Goal: Information Seeking & Learning: Learn about a topic

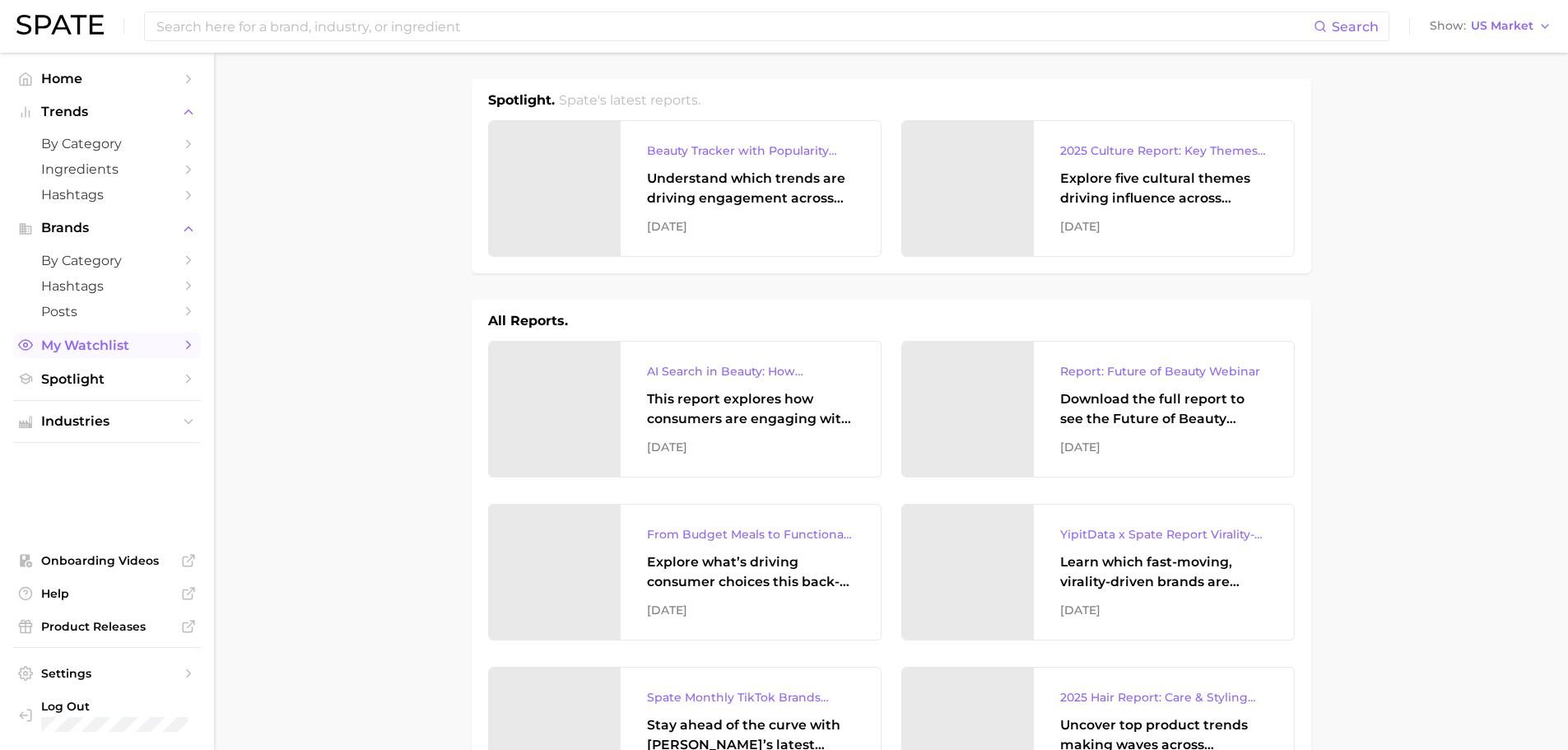
click at [89, 343] on span "My Watchlist" at bounding box center [107, 345] width 132 height 16
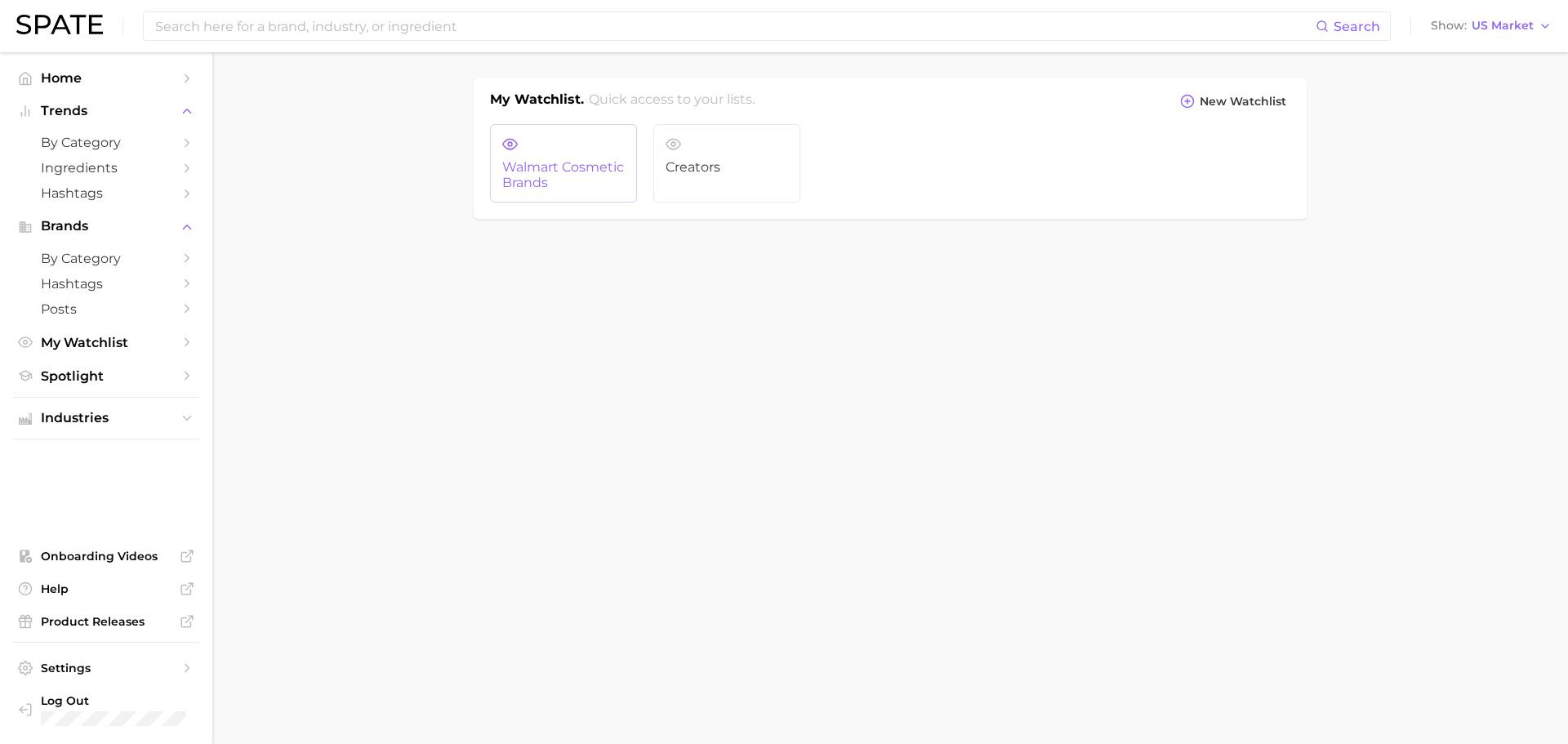
click at [546, 177] on span "Walmart Cosmetic Brands" at bounding box center [563, 174] width 122 height 30
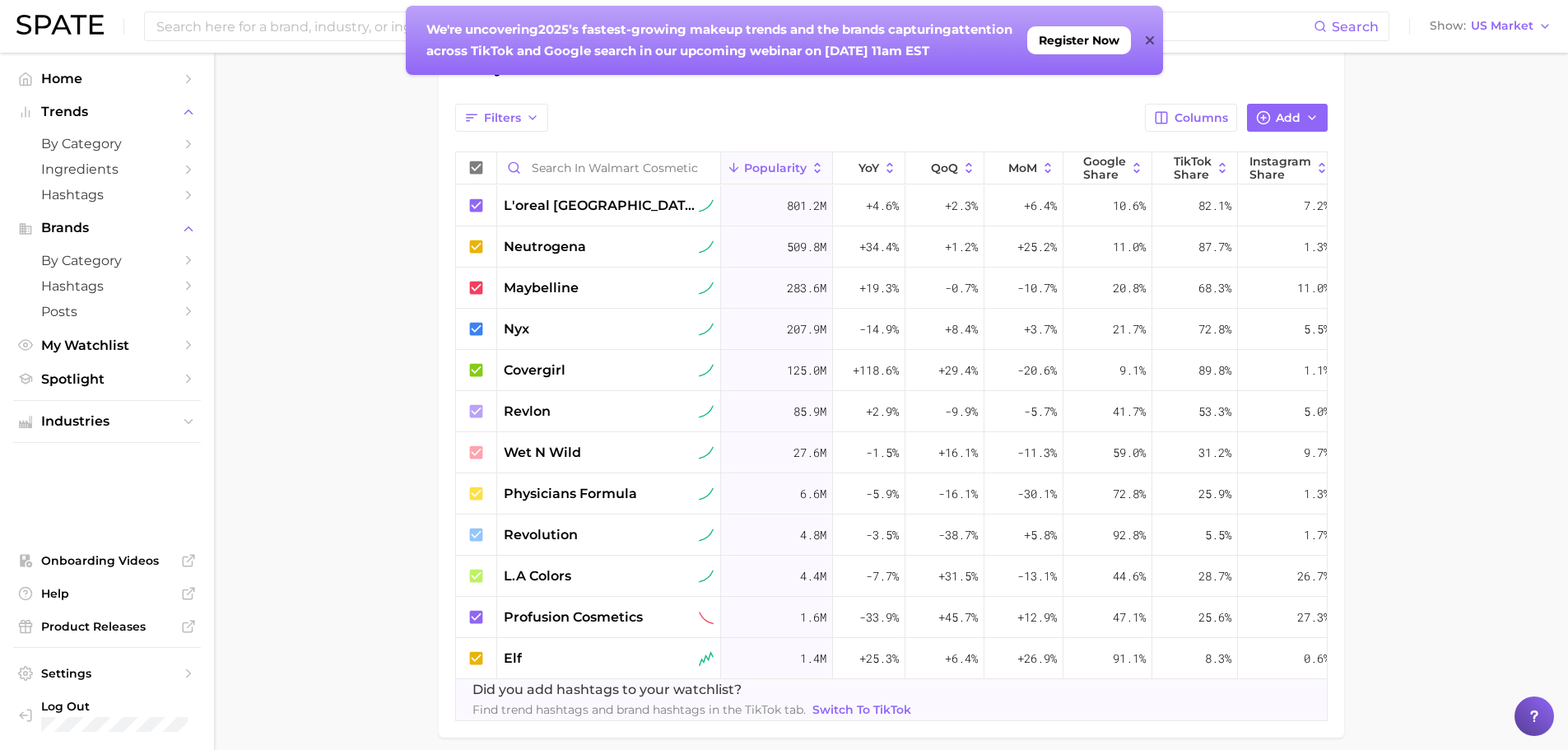
scroll to position [0, 51]
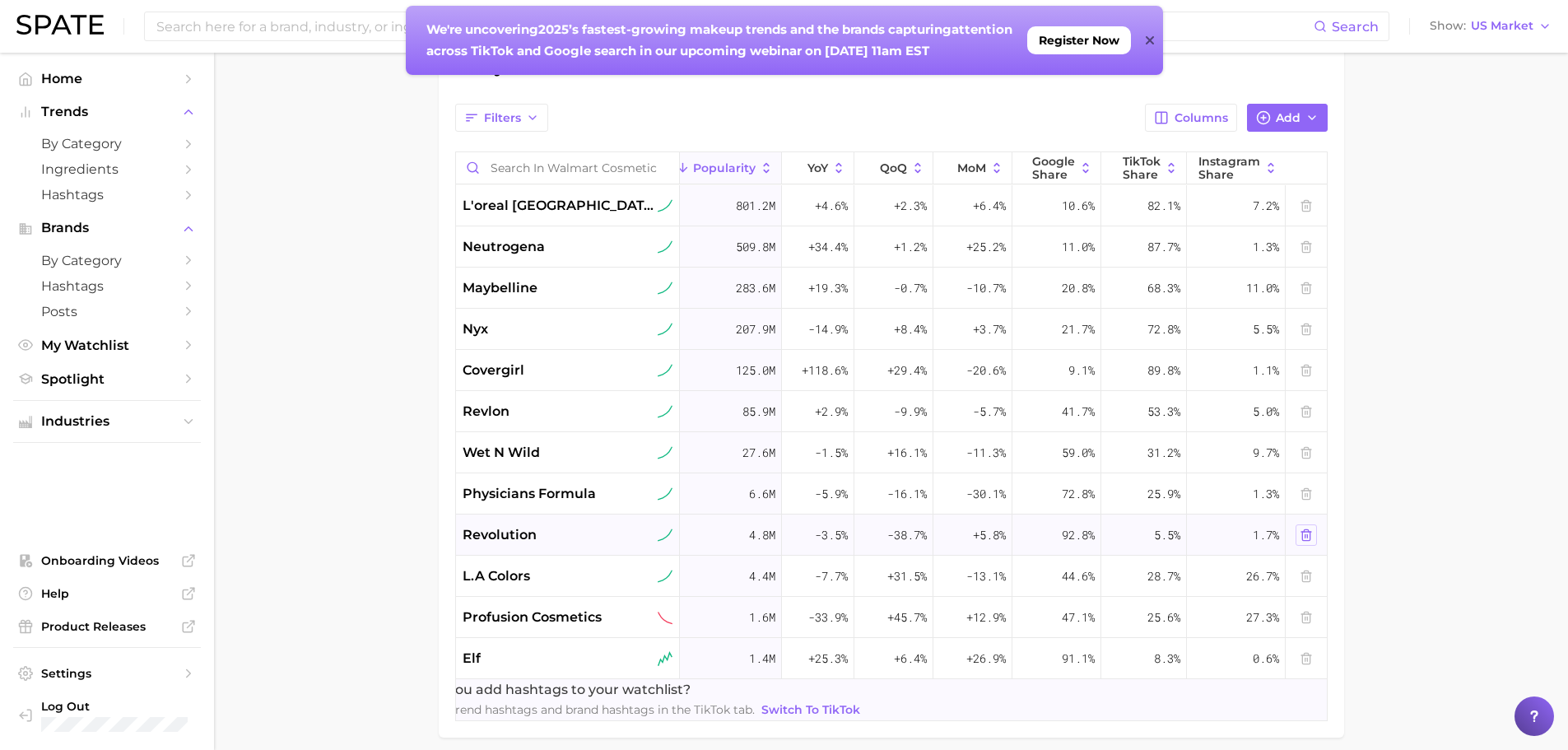
click at [1301, 534] on icon at bounding box center [1306, 536] width 14 height 14
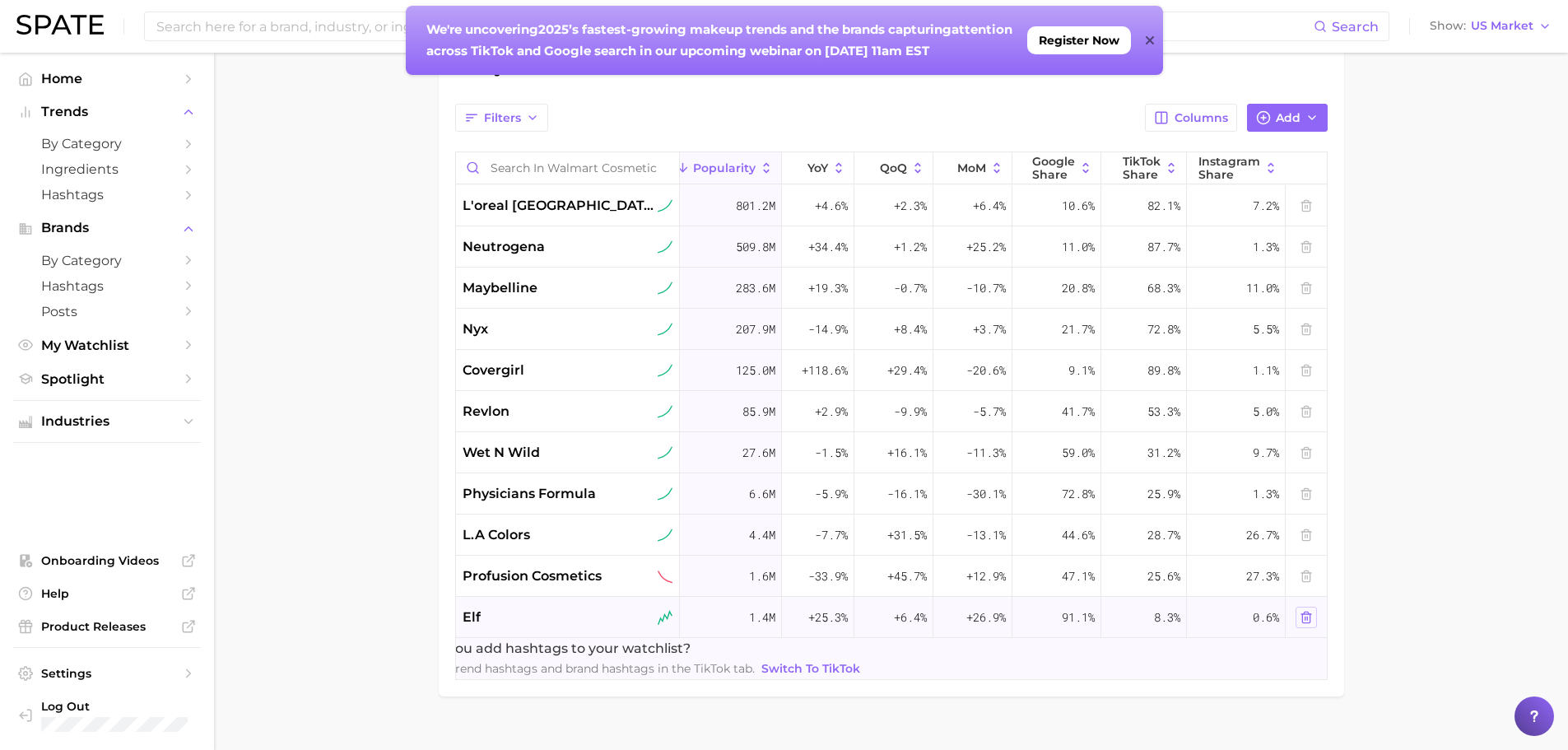
click at [1303, 616] on icon at bounding box center [1306, 617] width 14 height 14
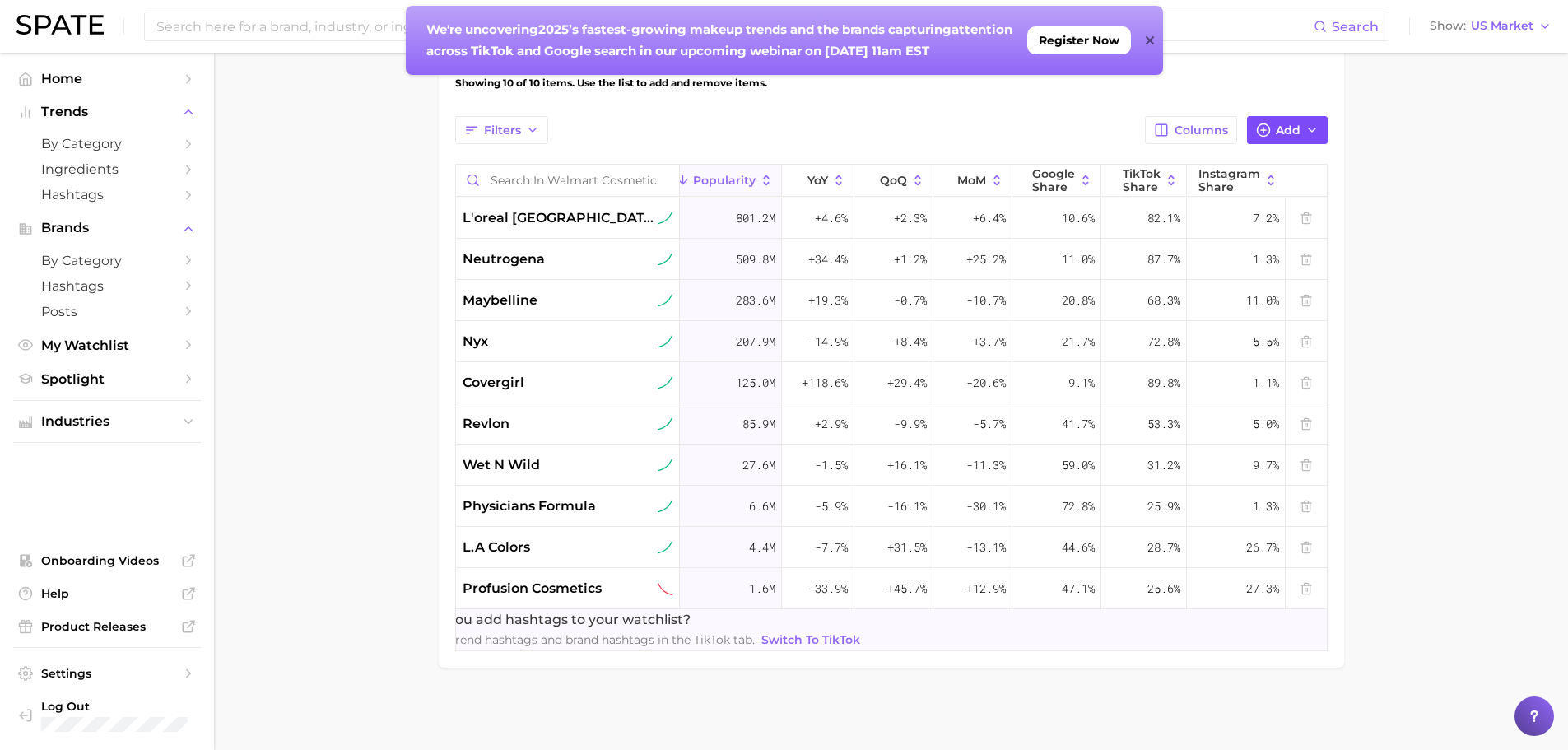
click at [1278, 116] on button "Add" at bounding box center [1287, 130] width 81 height 28
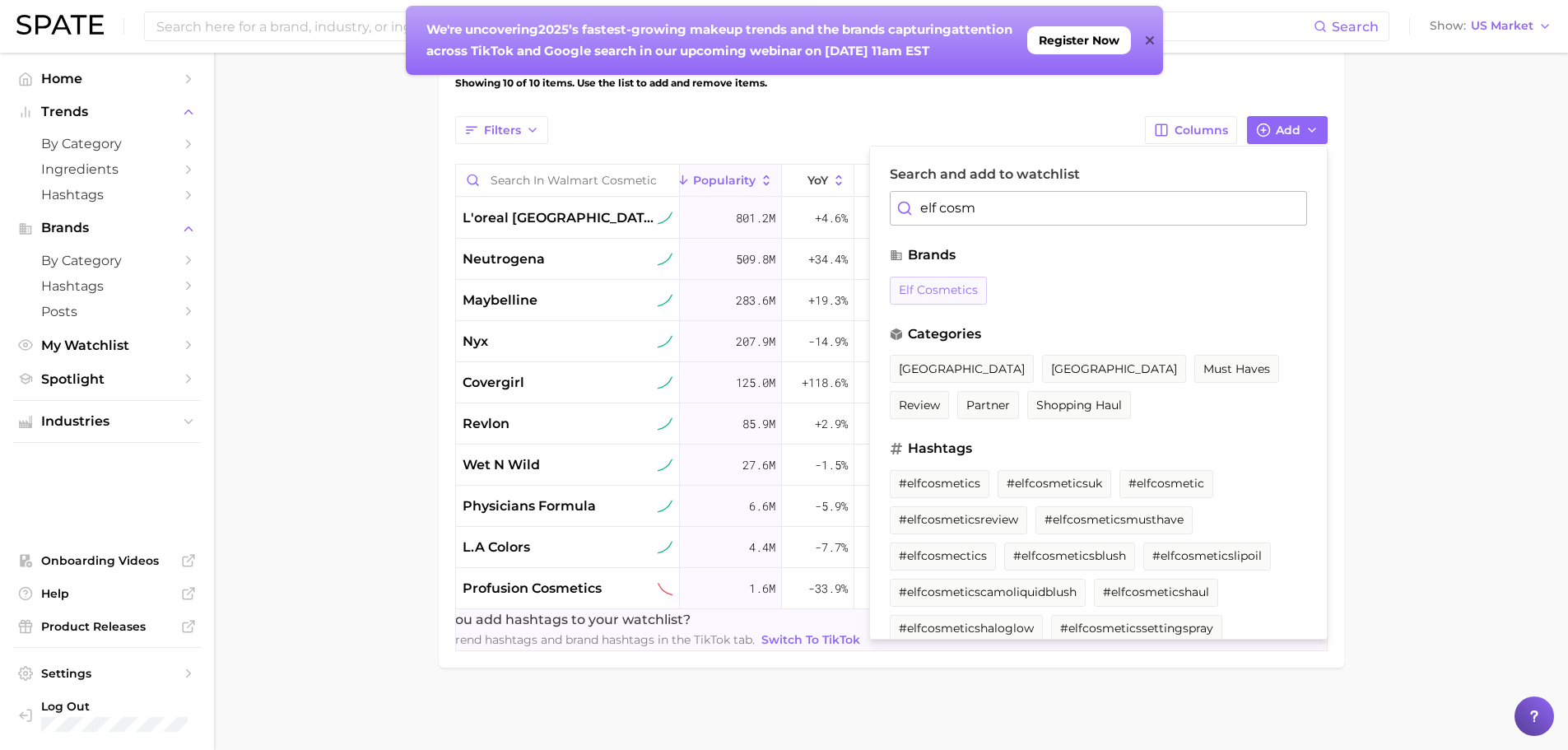
click at [952, 283] on span "elf cosmetics" at bounding box center [937, 290] width 79 height 14
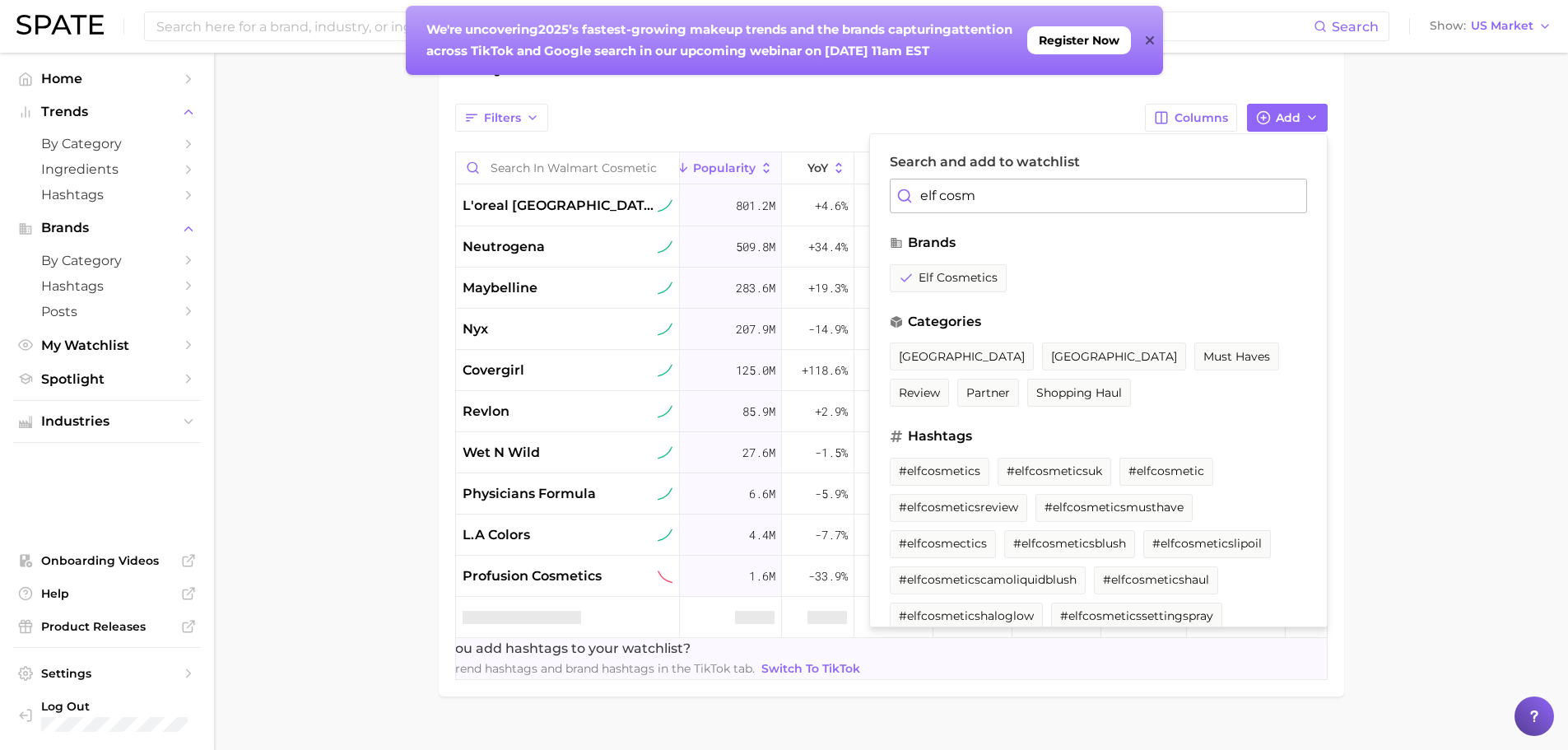
drag, startPoint x: 995, startPoint y: 192, endPoint x: 887, endPoint y: 194, distance: 108.0
click at [887, 194] on div "Search and add to watchlist elf cosm brands elf cosmetics categories [GEOGRAPHI…" at bounding box center [1098, 379] width 458 height 494
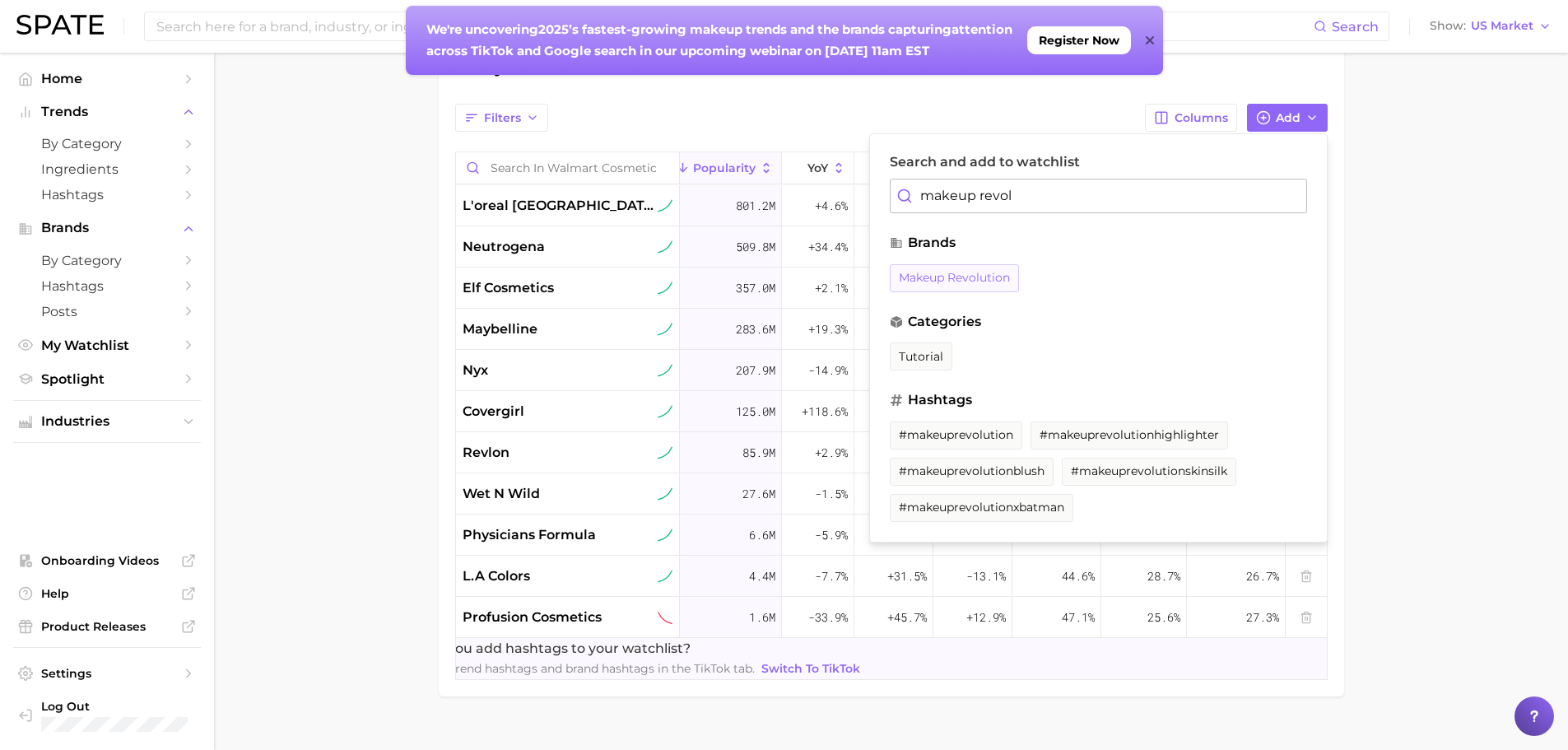
type input "makeup revol"
click at [931, 278] on span "makeup revolution" at bounding box center [954, 277] width 112 height 14
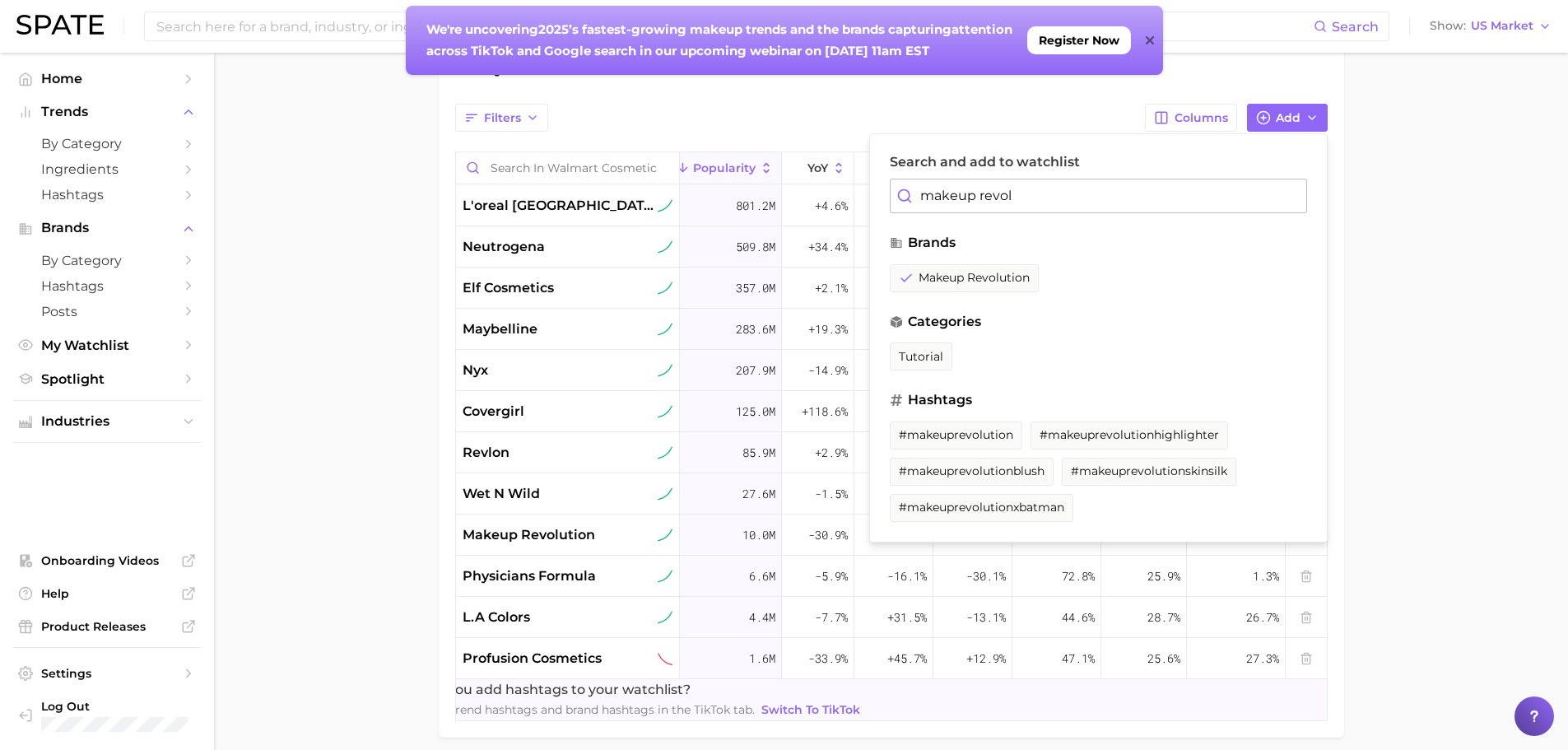
click at [1408, 263] on main "Walmart Cosmetic Brands Settings Overview Google TikTok Instagram View Combined…" at bounding box center [891, 166] width 1354 height 1307
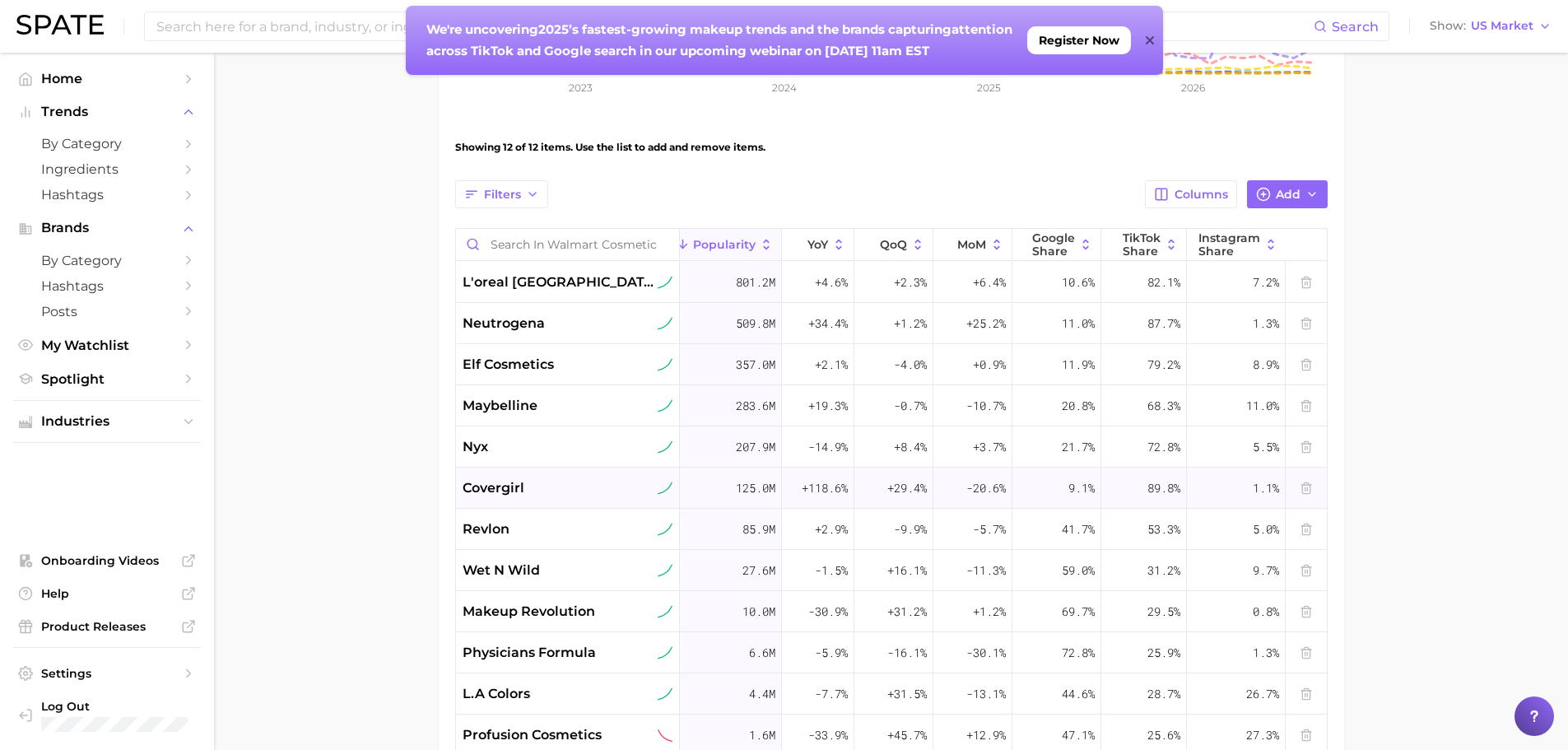
scroll to position [211, 0]
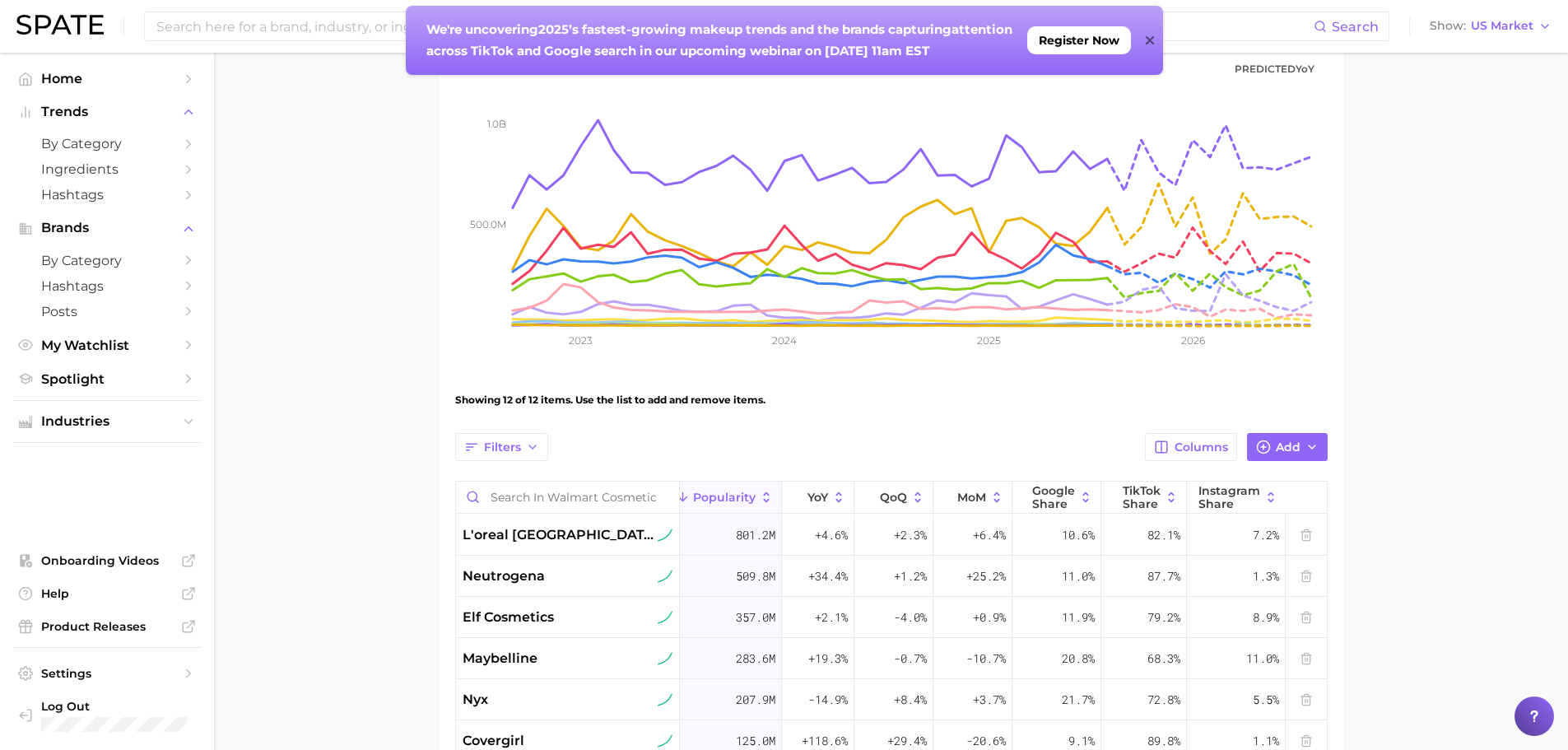
click at [1152, 42] on icon at bounding box center [1150, 40] width 8 height 8
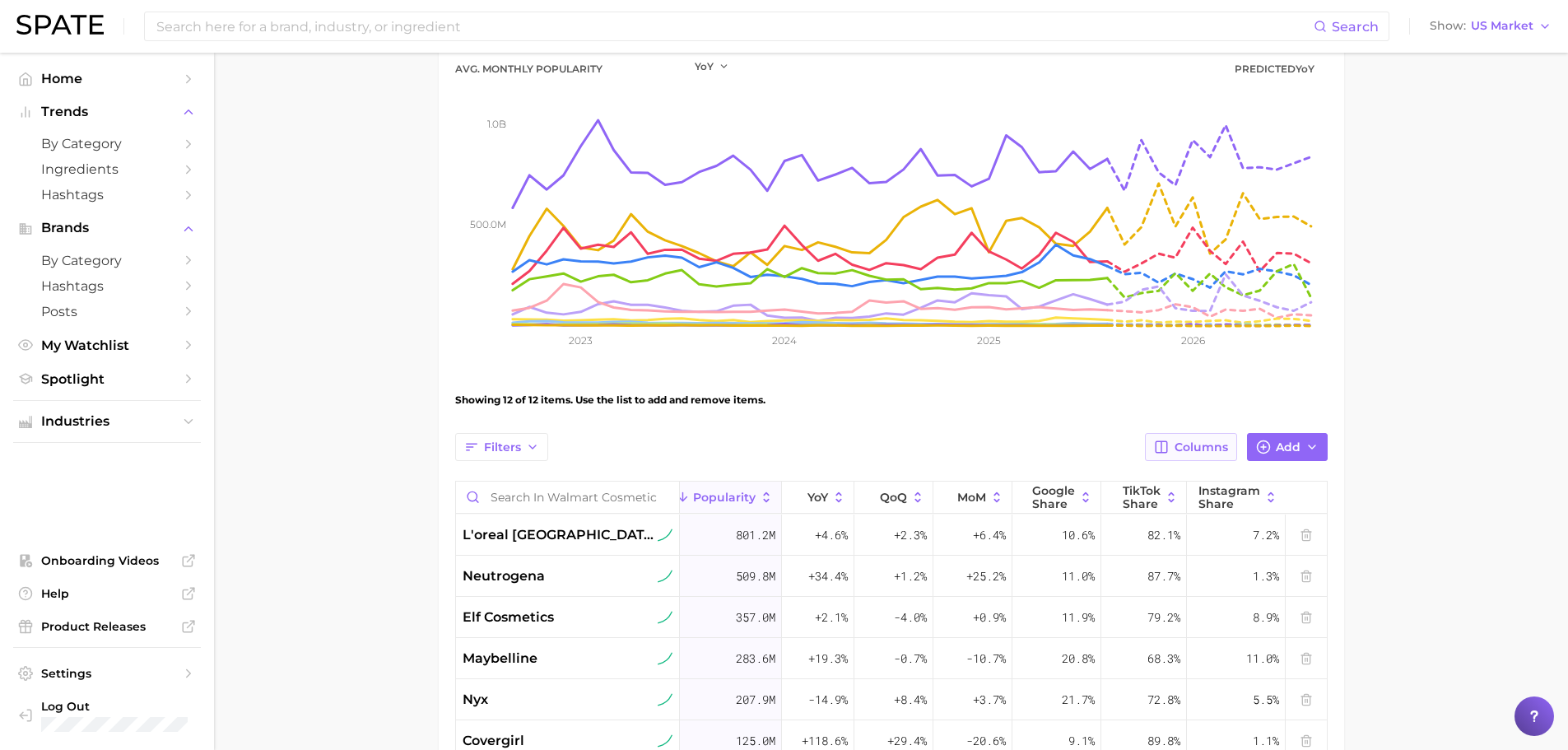
click at [1199, 442] on span "Columns" at bounding box center [1200, 447] width 53 height 14
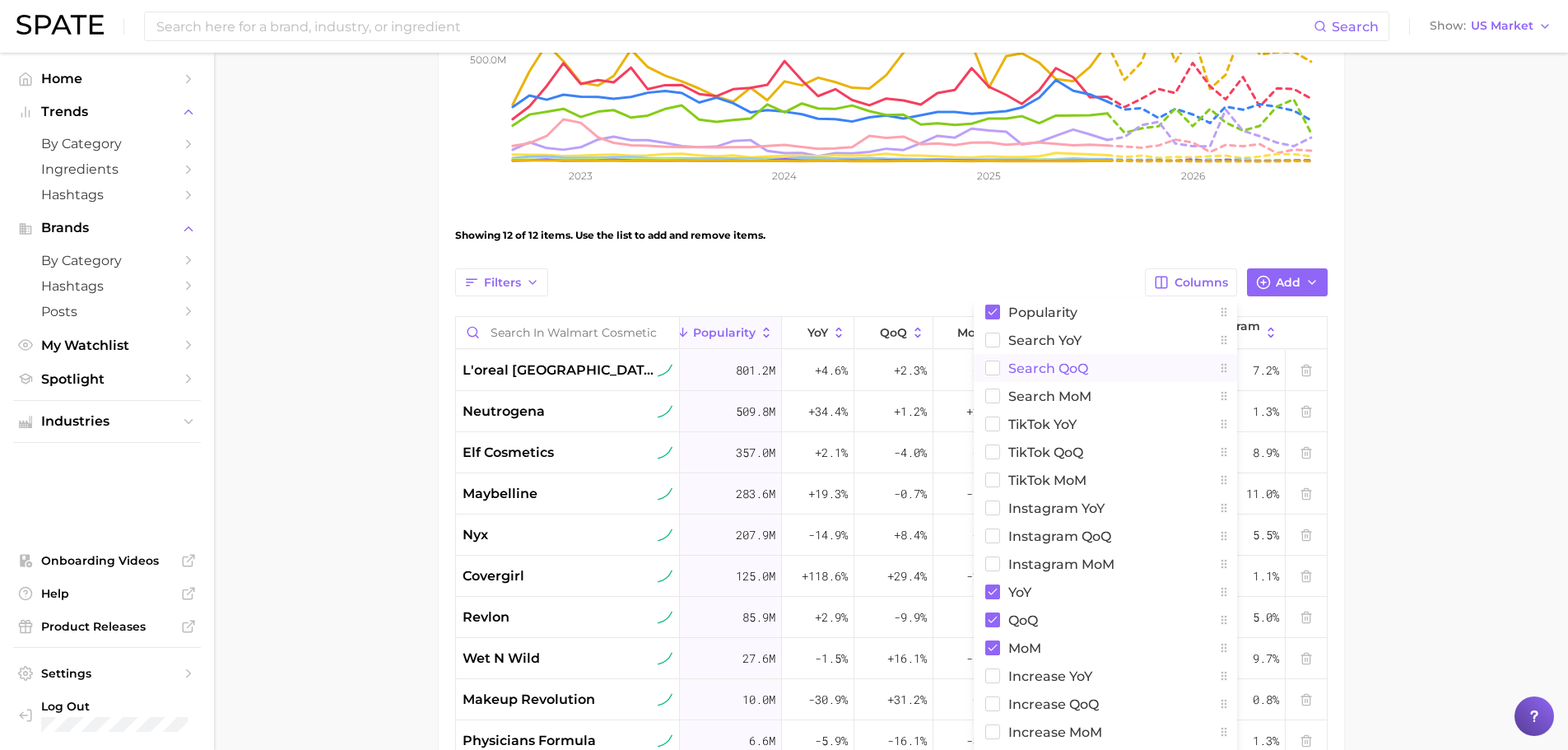
scroll to position [458, 0]
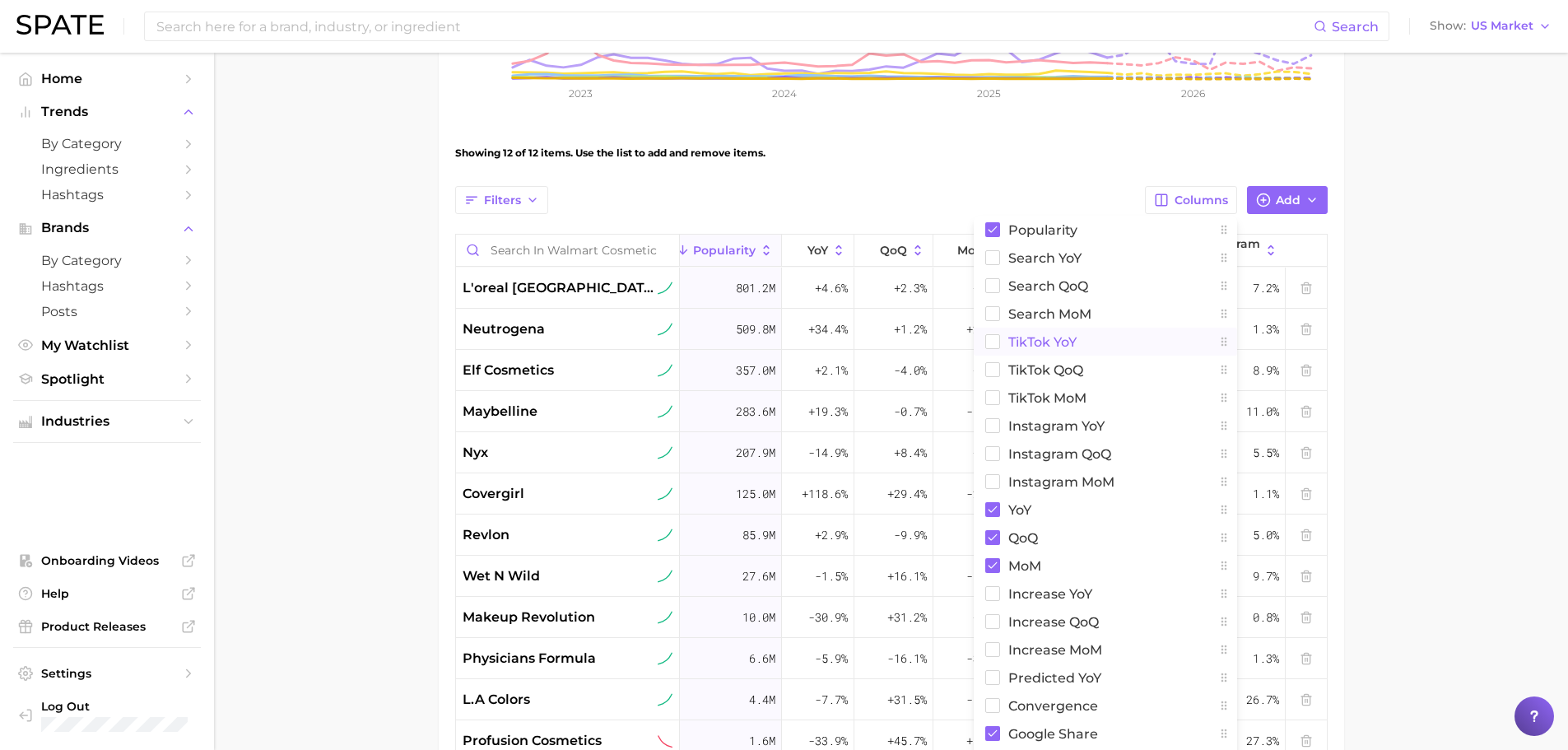
click at [999, 342] on rect at bounding box center [992, 342] width 14 height 14
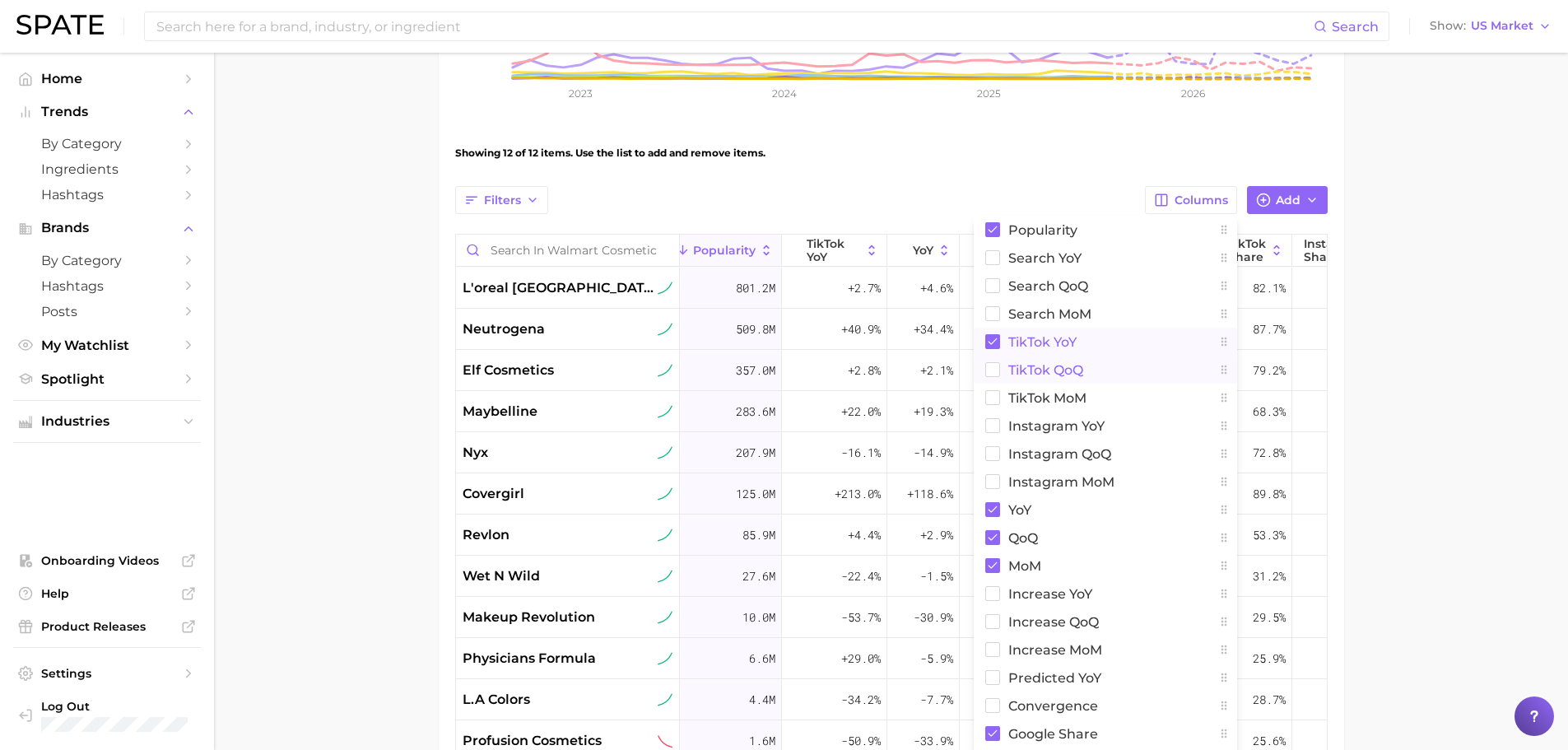
click at [992, 364] on rect at bounding box center [992, 370] width 14 height 14
click at [990, 398] on rect at bounding box center [992, 398] width 14 height 14
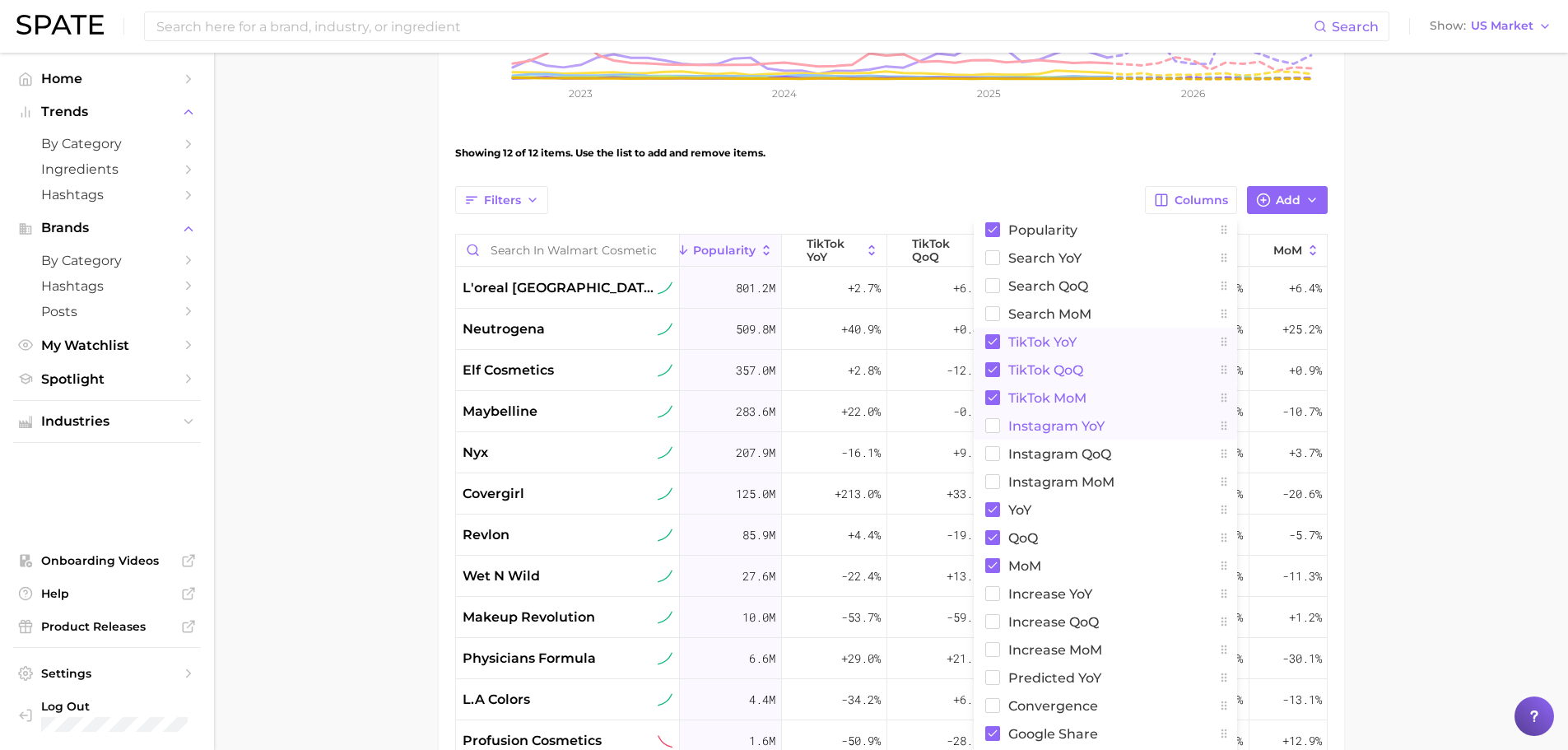
click at [990, 419] on rect at bounding box center [992, 426] width 14 height 14
click at [992, 444] on button "Instagram QoQ" at bounding box center [1105, 453] width 263 height 28
click at [994, 470] on button "Instagram MoM" at bounding box center [1105, 481] width 263 height 28
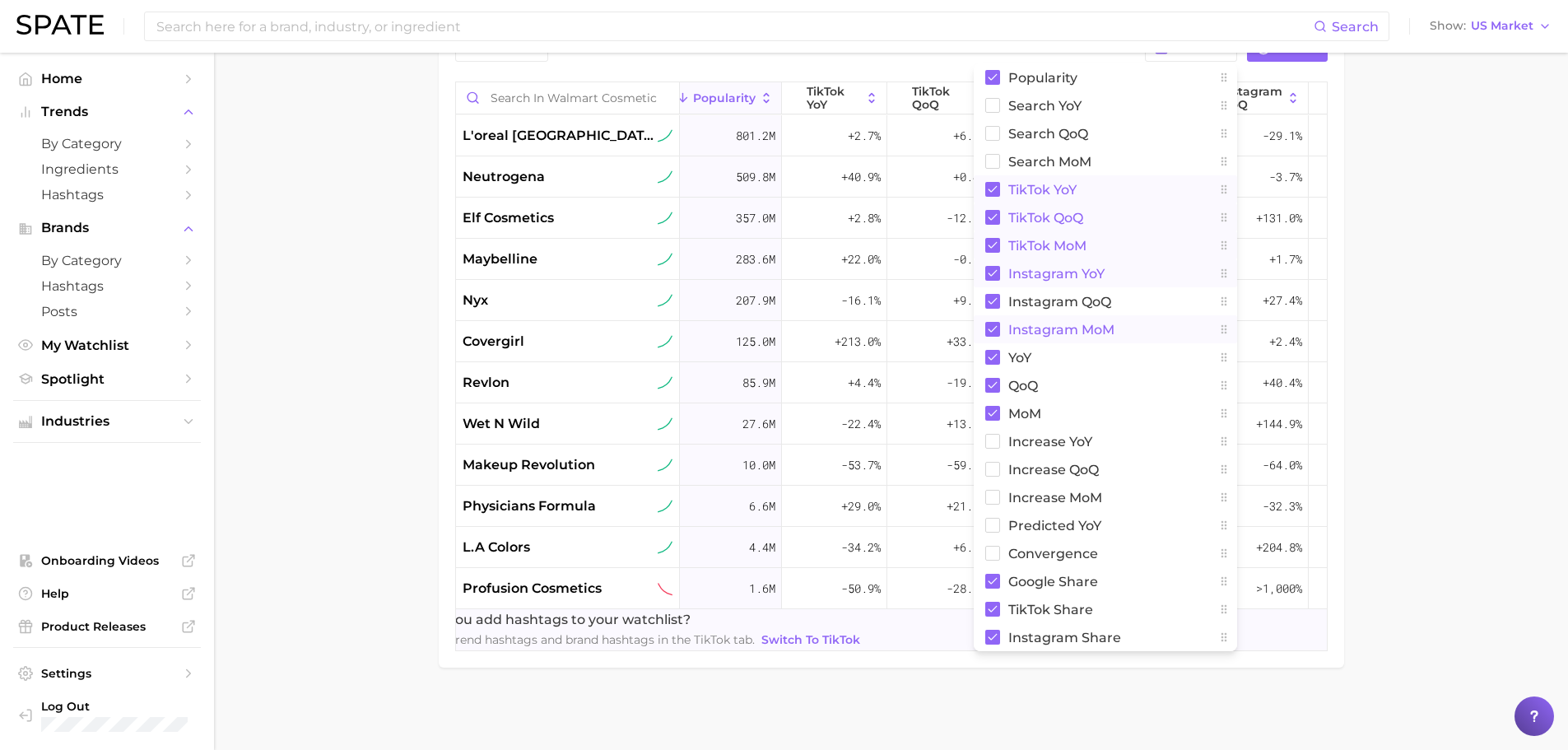
scroll to position [622, 0]
click at [995, 435] on rect at bounding box center [992, 441] width 14 height 14
click at [993, 463] on rect at bounding box center [992, 470] width 14 height 14
click at [996, 491] on rect at bounding box center [992, 498] width 14 height 14
click at [996, 518] on rect at bounding box center [992, 525] width 14 height 14
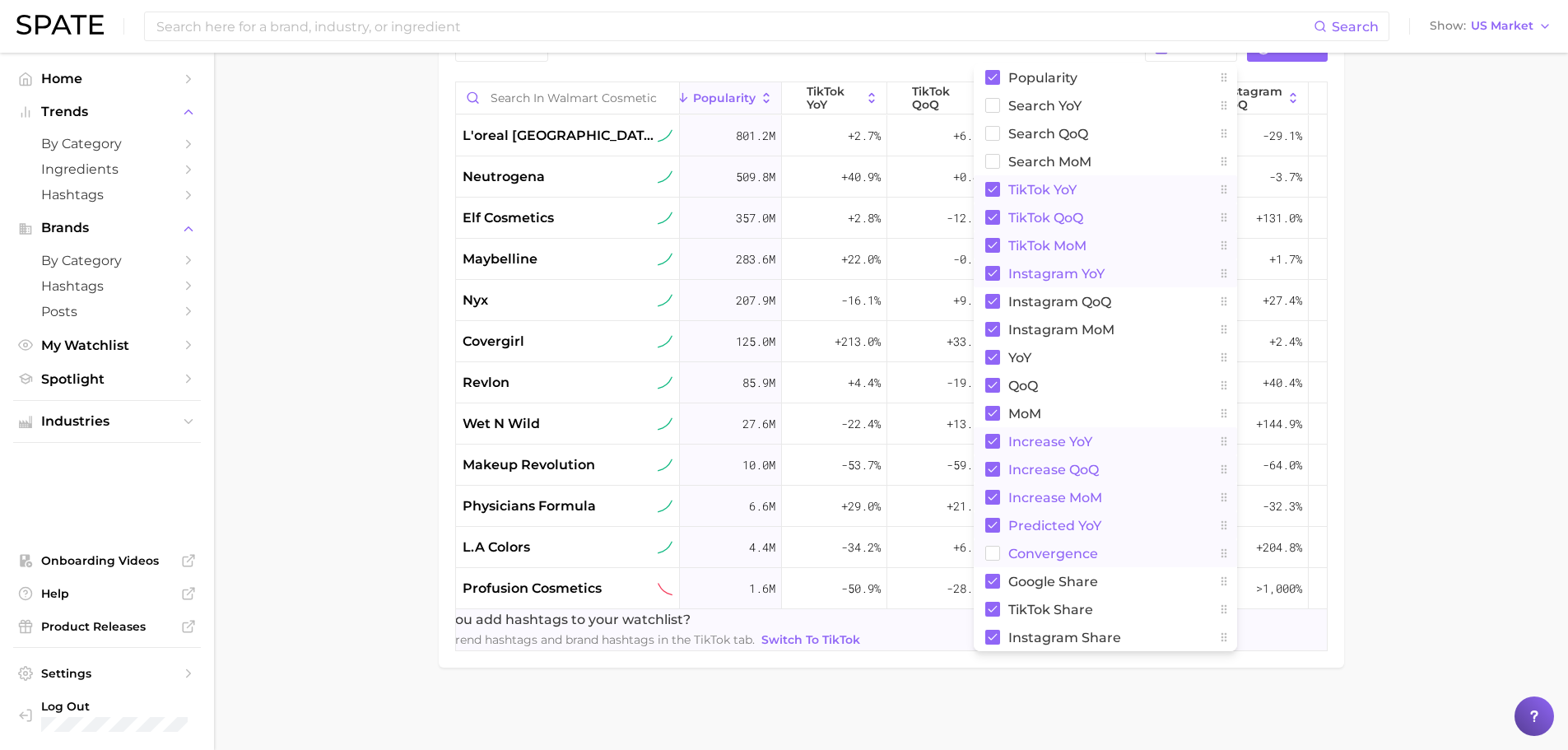
click at [994, 546] on rect at bounding box center [992, 553] width 14 height 14
click at [1379, 397] on main "Walmart Cosmetic Brands Settings Overview Google TikTok Instagram View Combined…" at bounding box center [891, 96] width 1354 height 1307
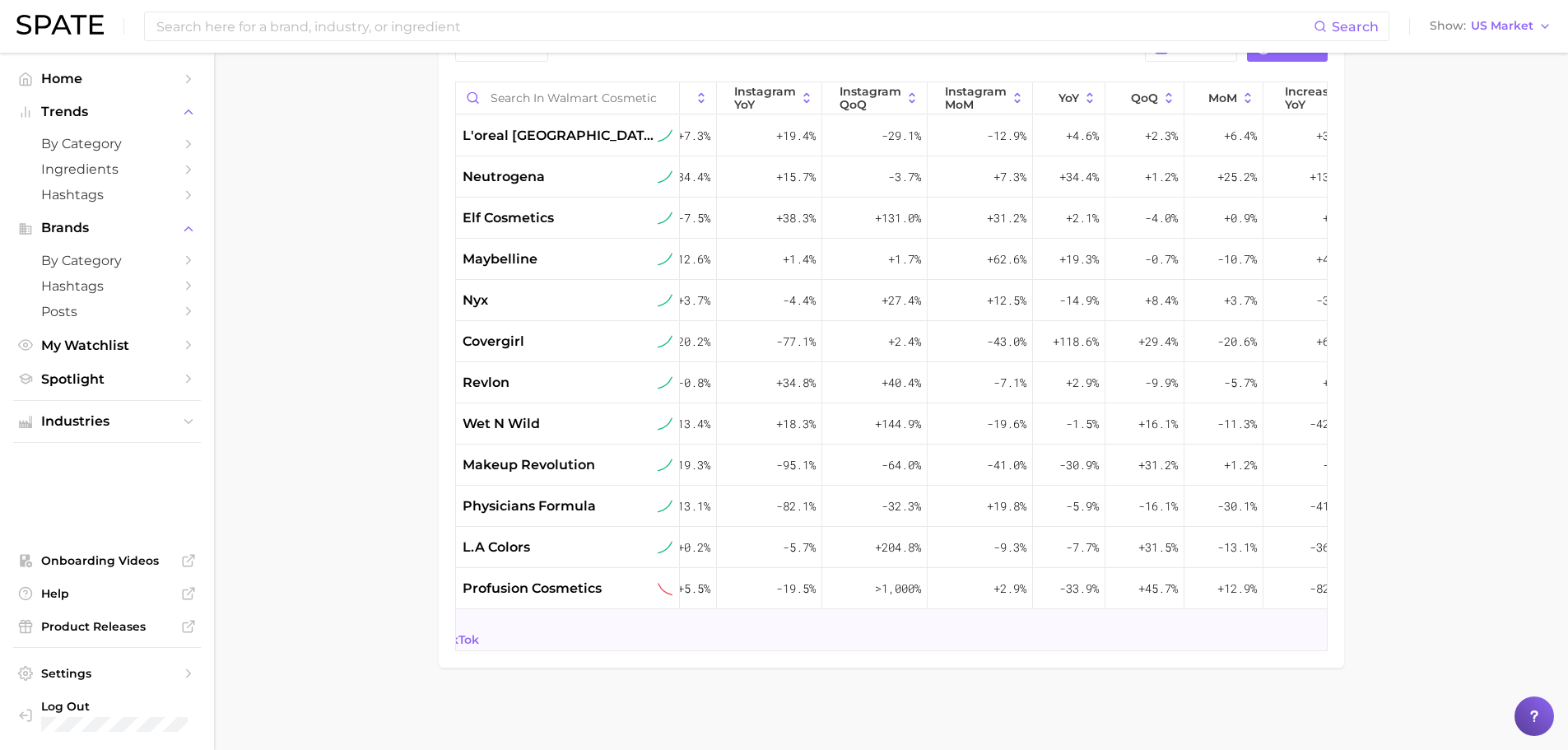
scroll to position [0, 826]
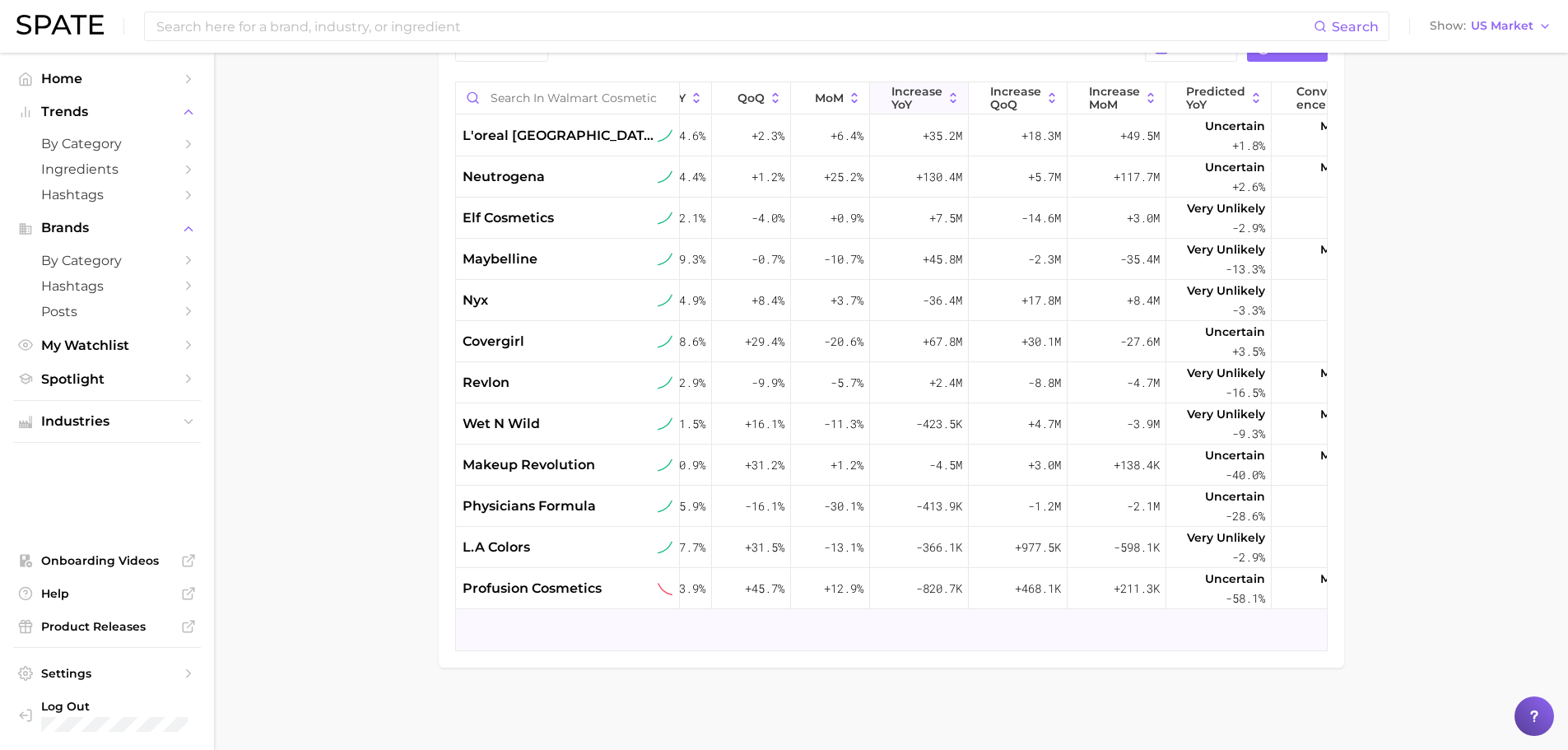
click at [931, 84] on span "Increase YoY" at bounding box center [917, 97] width 51 height 26
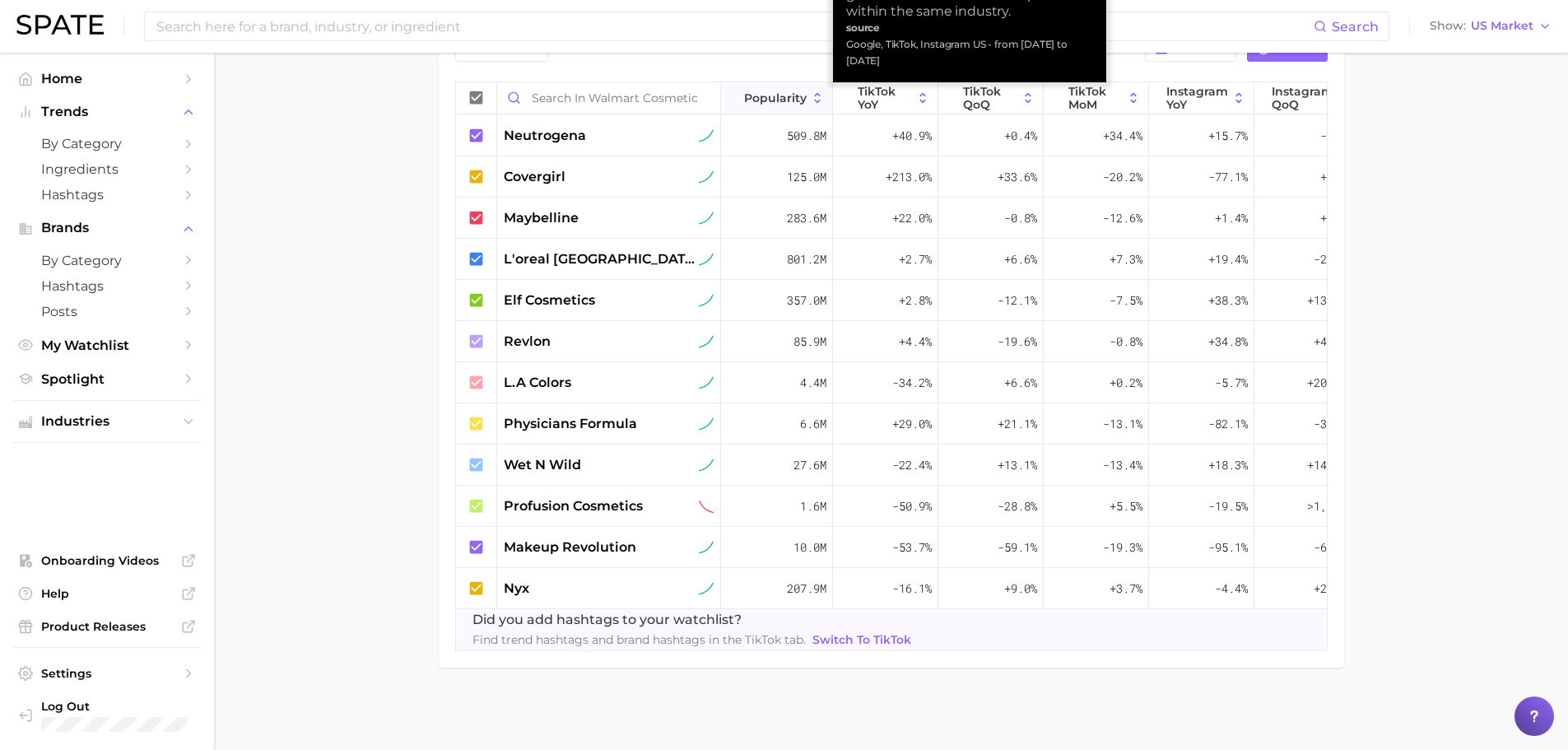
click at [795, 91] on span "Popularity" at bounding box center [775, 98] width 62 height 14
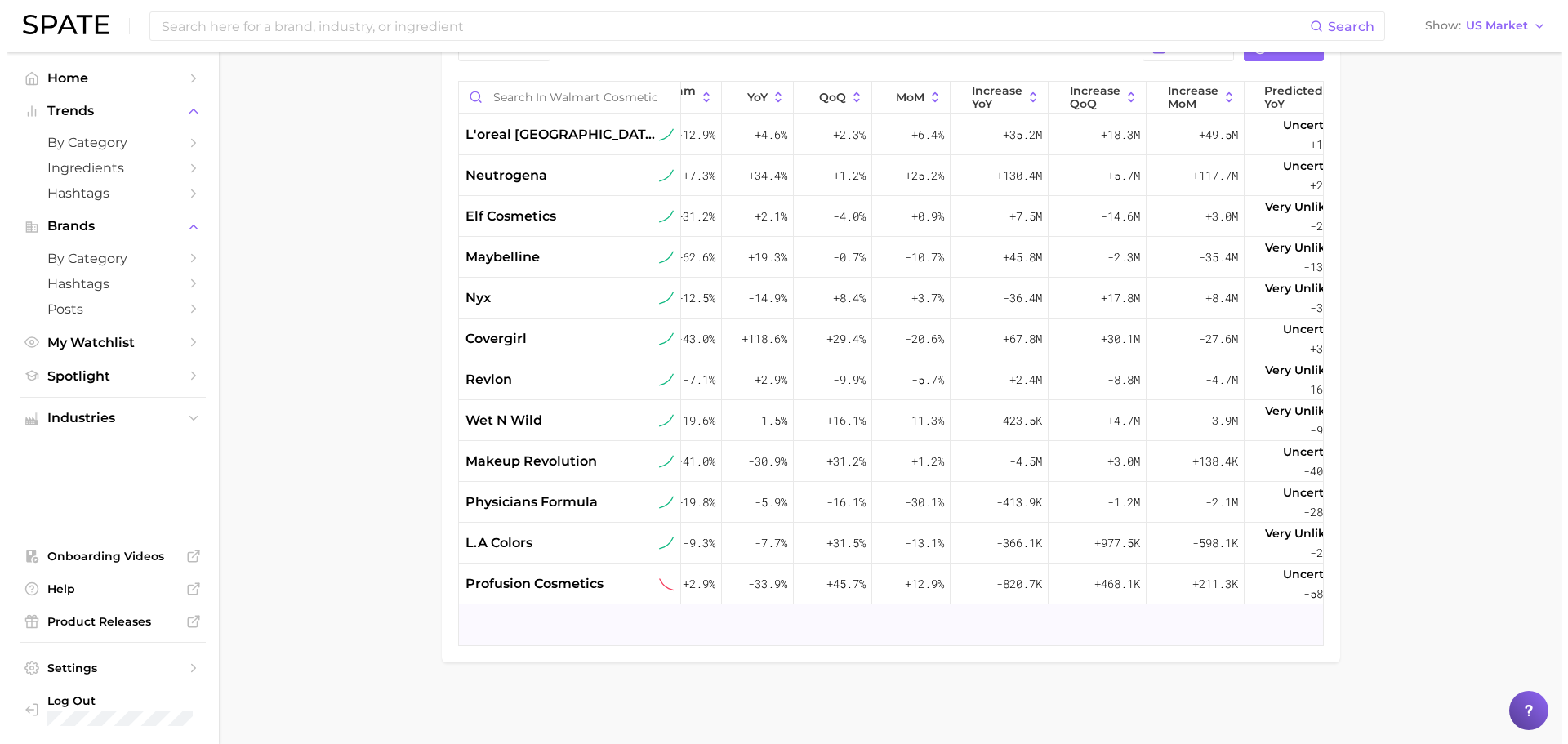
scroll to position [0, 883]
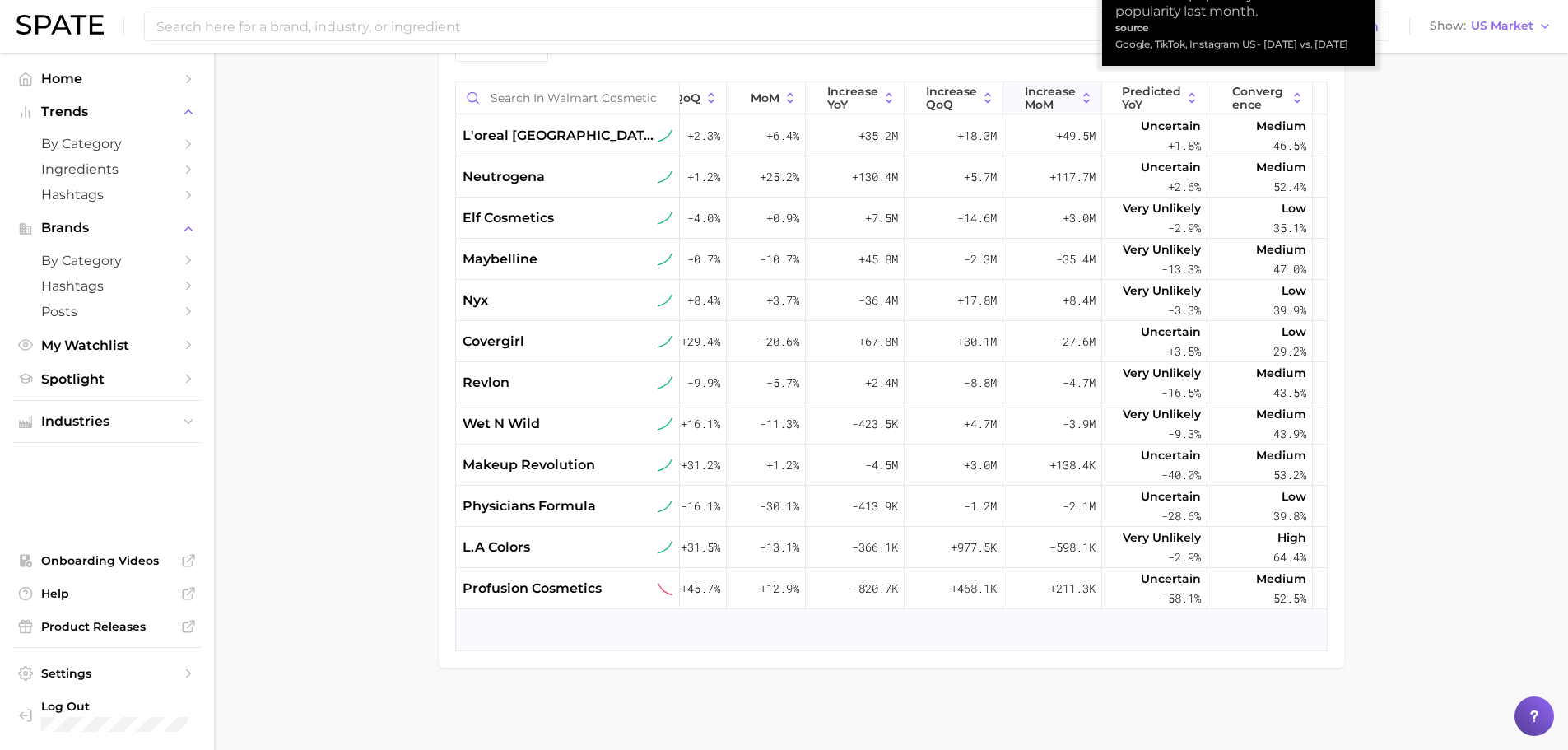
click at [1031, 87] on span "Increase MoM" at bounding box center [1050, 97] width 51 height 26
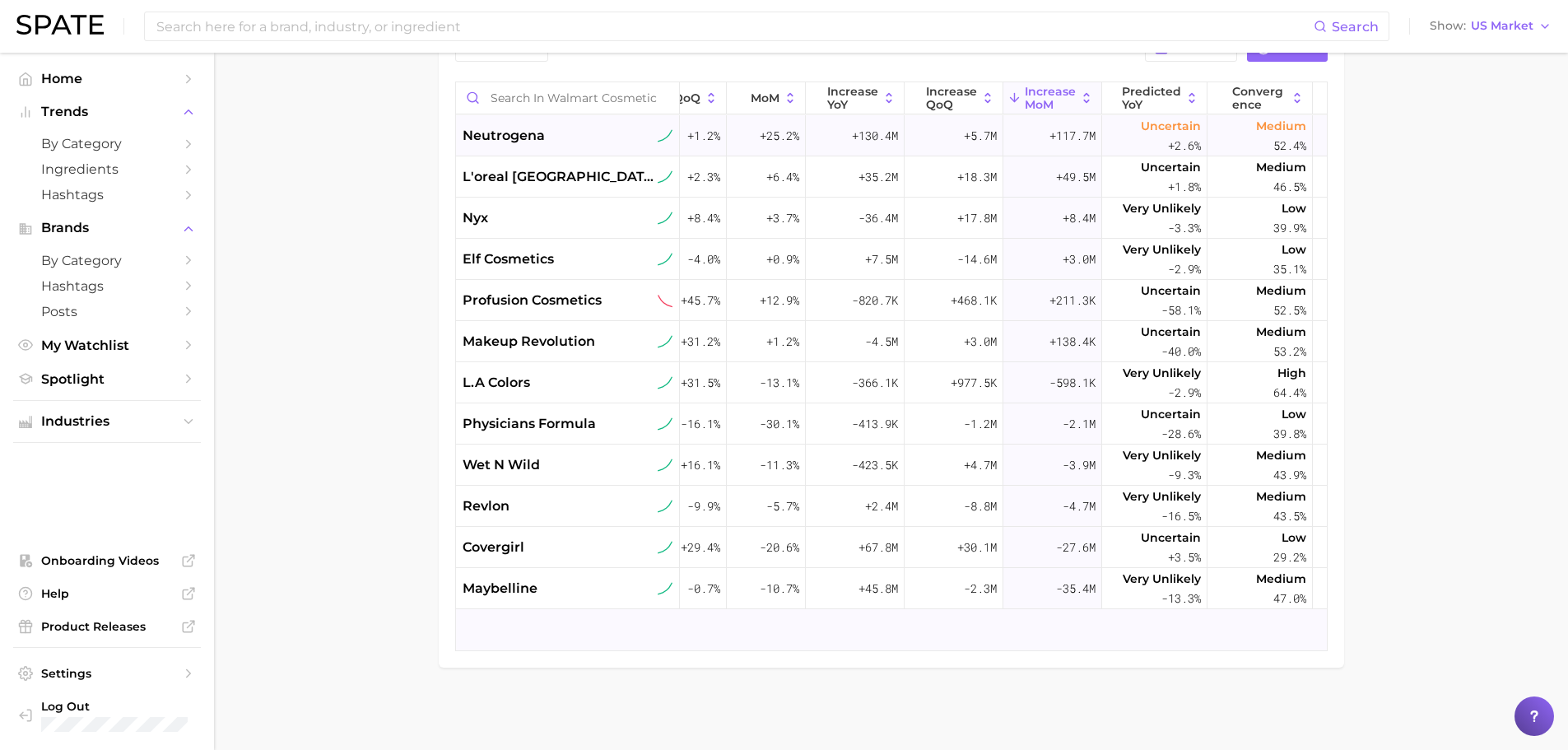
click at [490, 126] on span "neutrogena" at bounding box center [504, 136] width 82 height 19
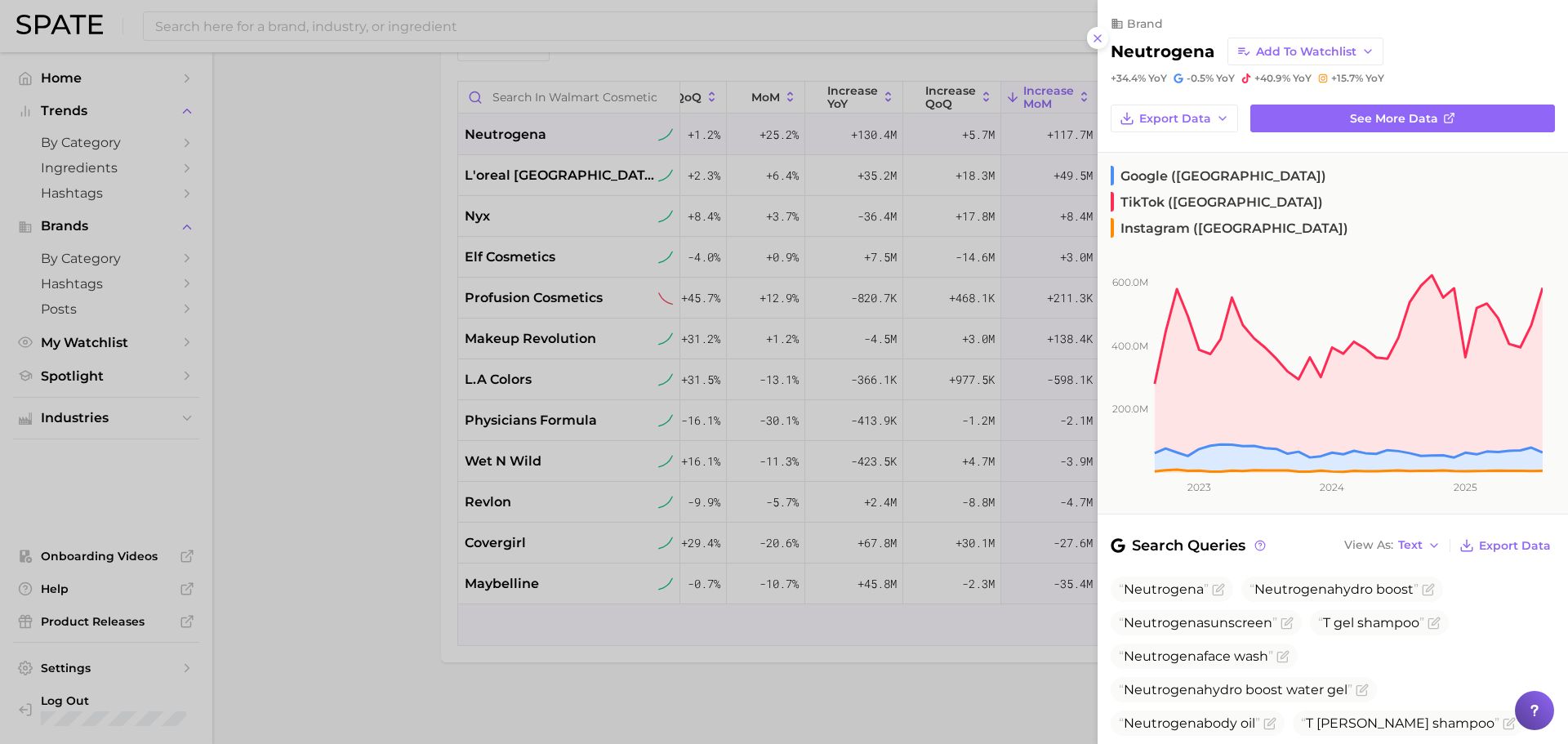
click at [1294, 192] on span "TikTok ([GEOGRAPHIC_DATA])" at bounding box center [1217, 201] width 213 height 19
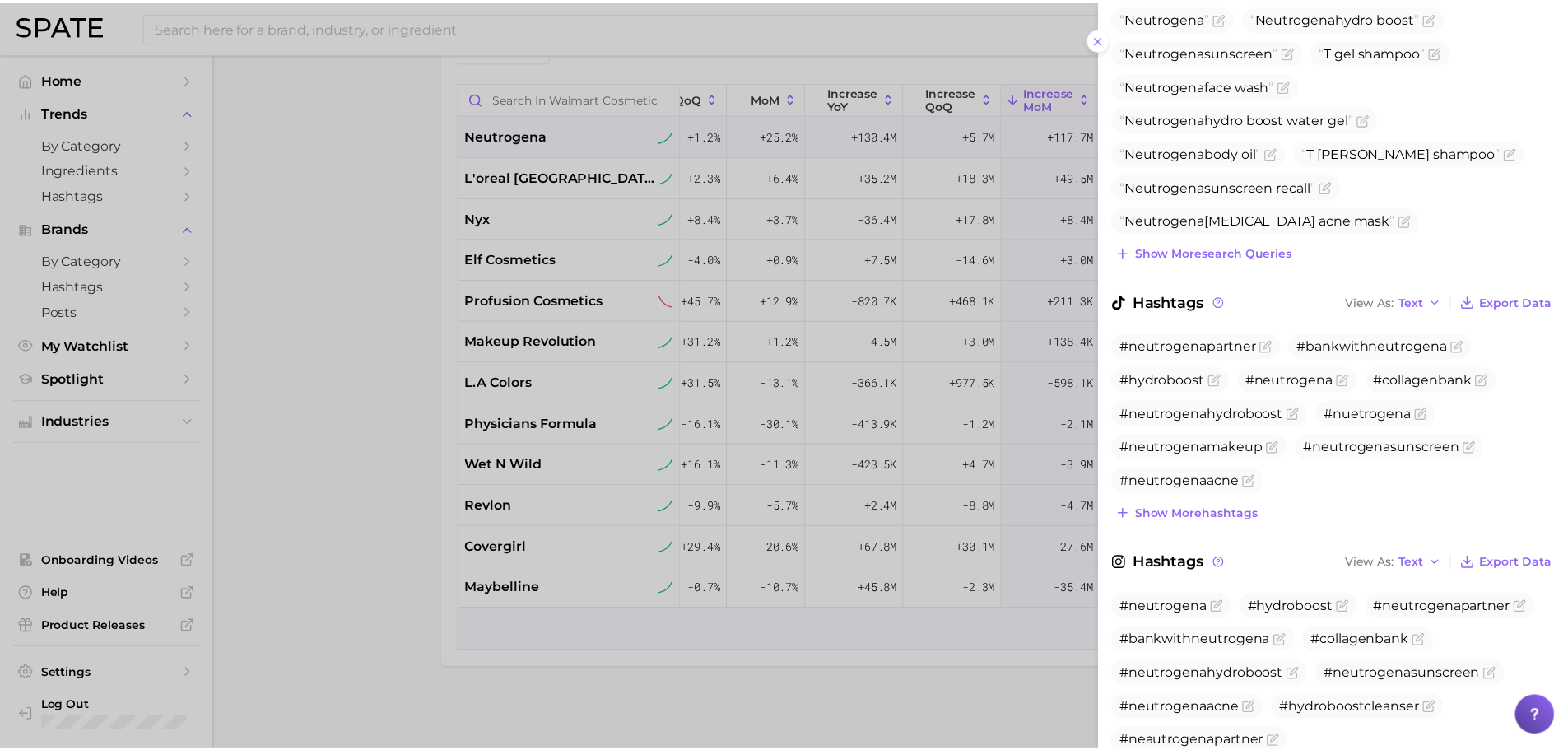
scroll to position [616, 0]
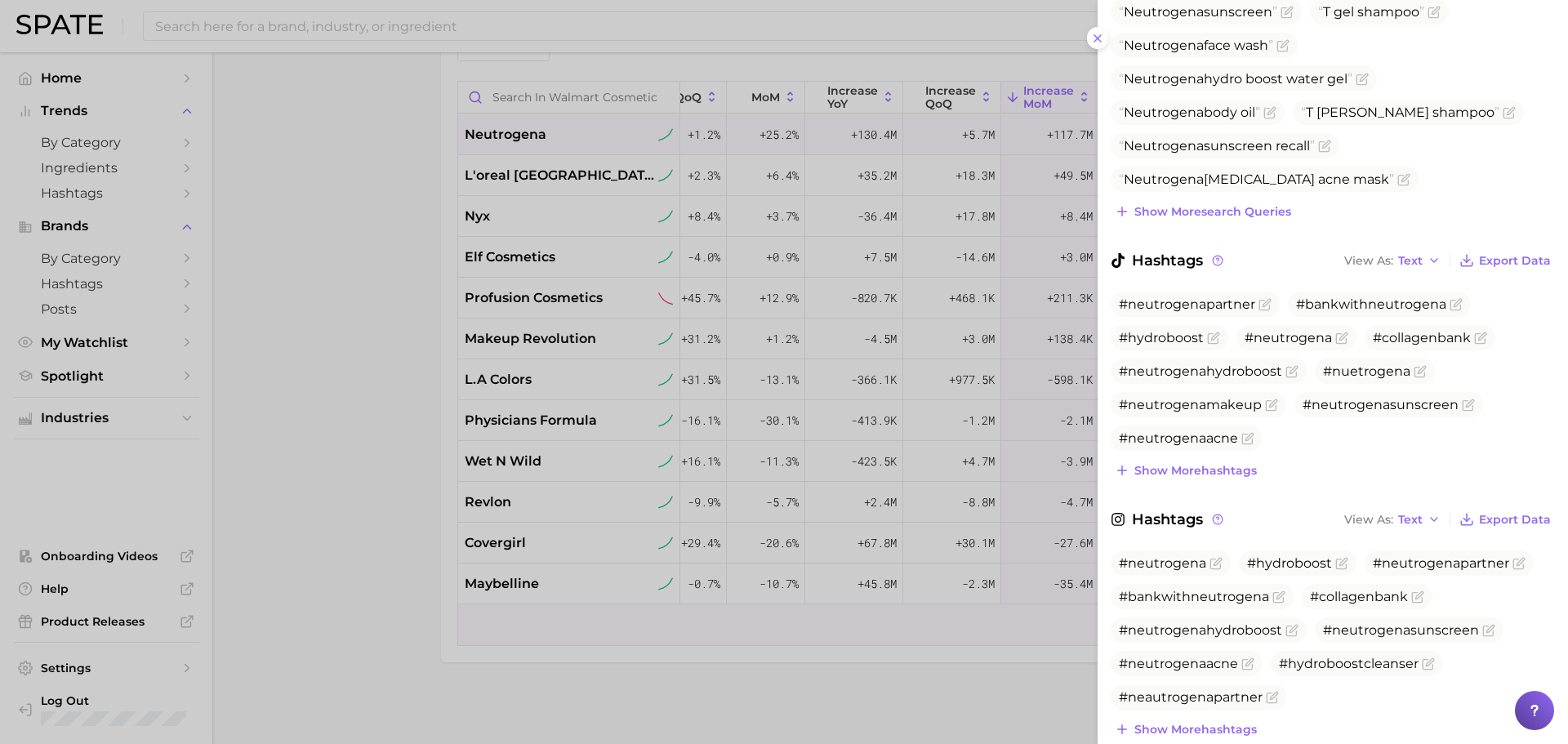
click at [289, 398] on div at bounding box center [784, 372] width 1568 height 744
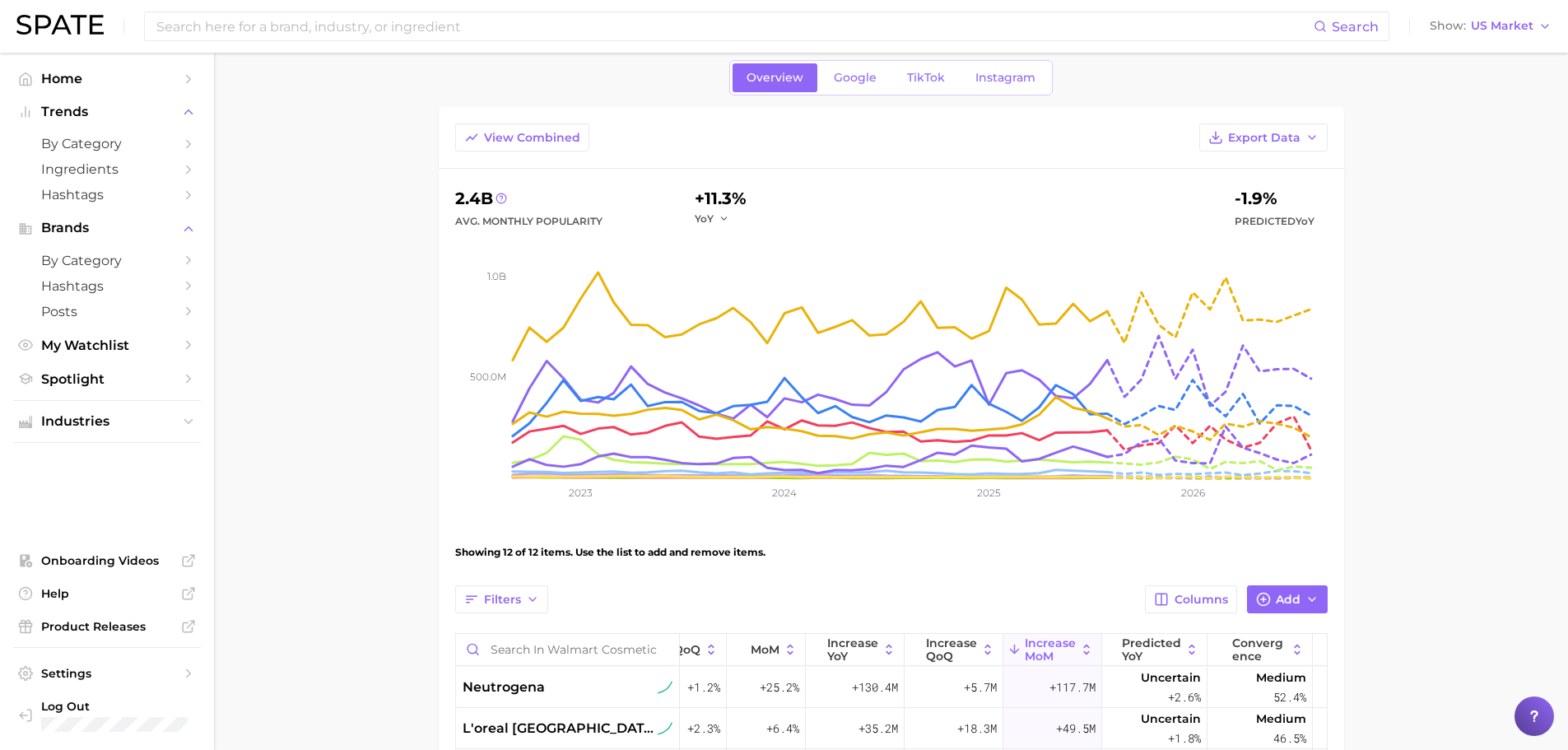
scroll to position [0, 0]
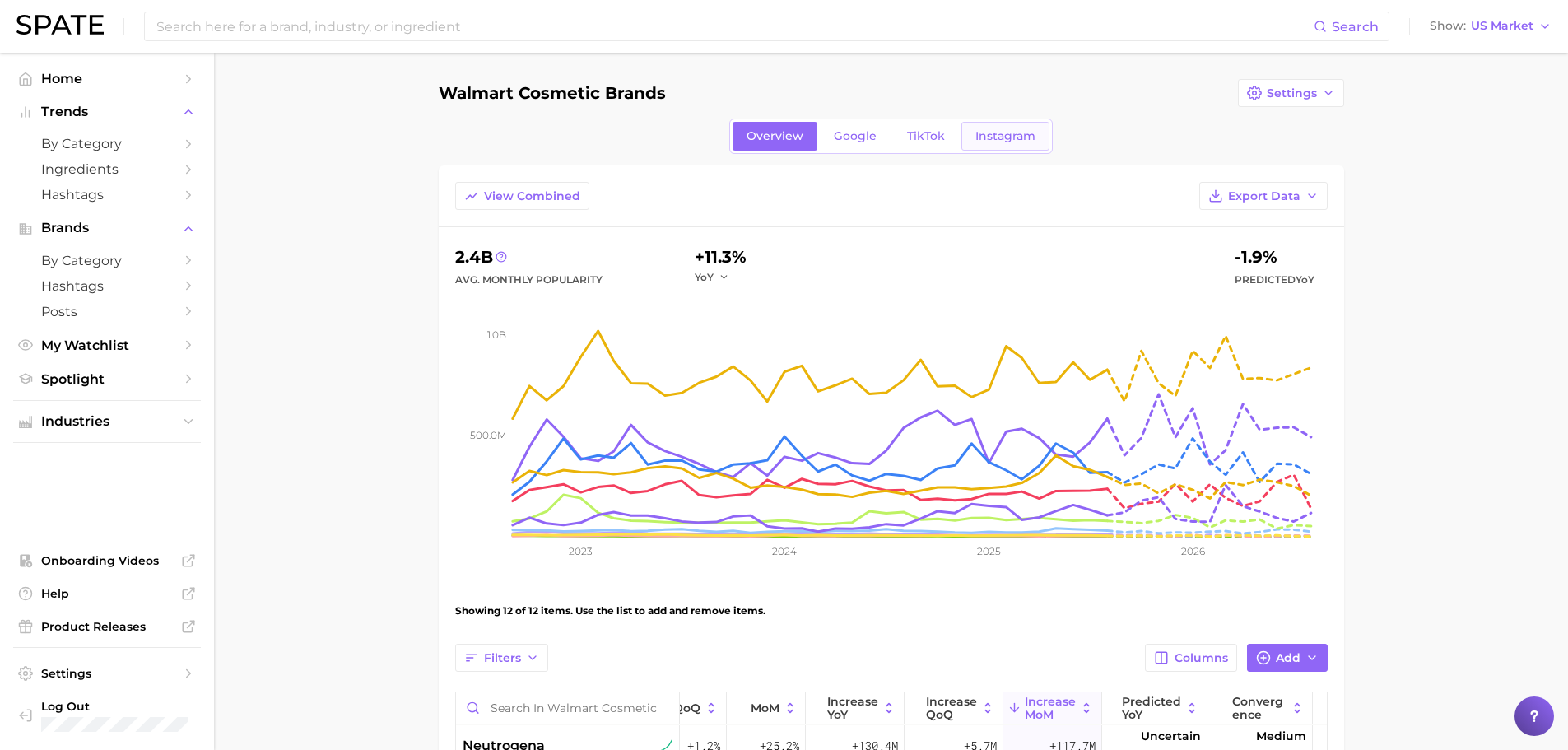
click at [979, 127] on link "Instagram" at bounding box center [1005, 137] width 88 height 29
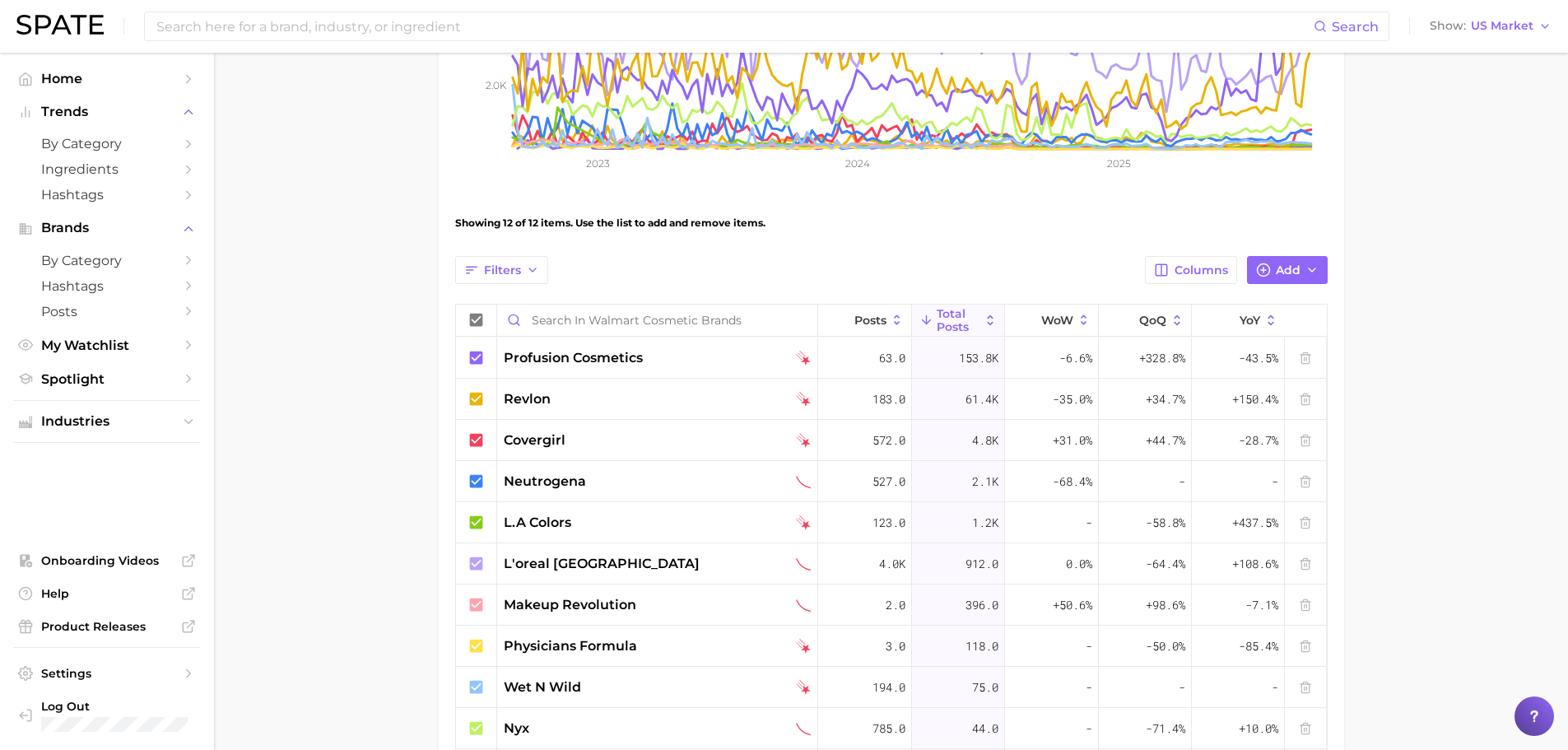
scroll to position [411, 0]
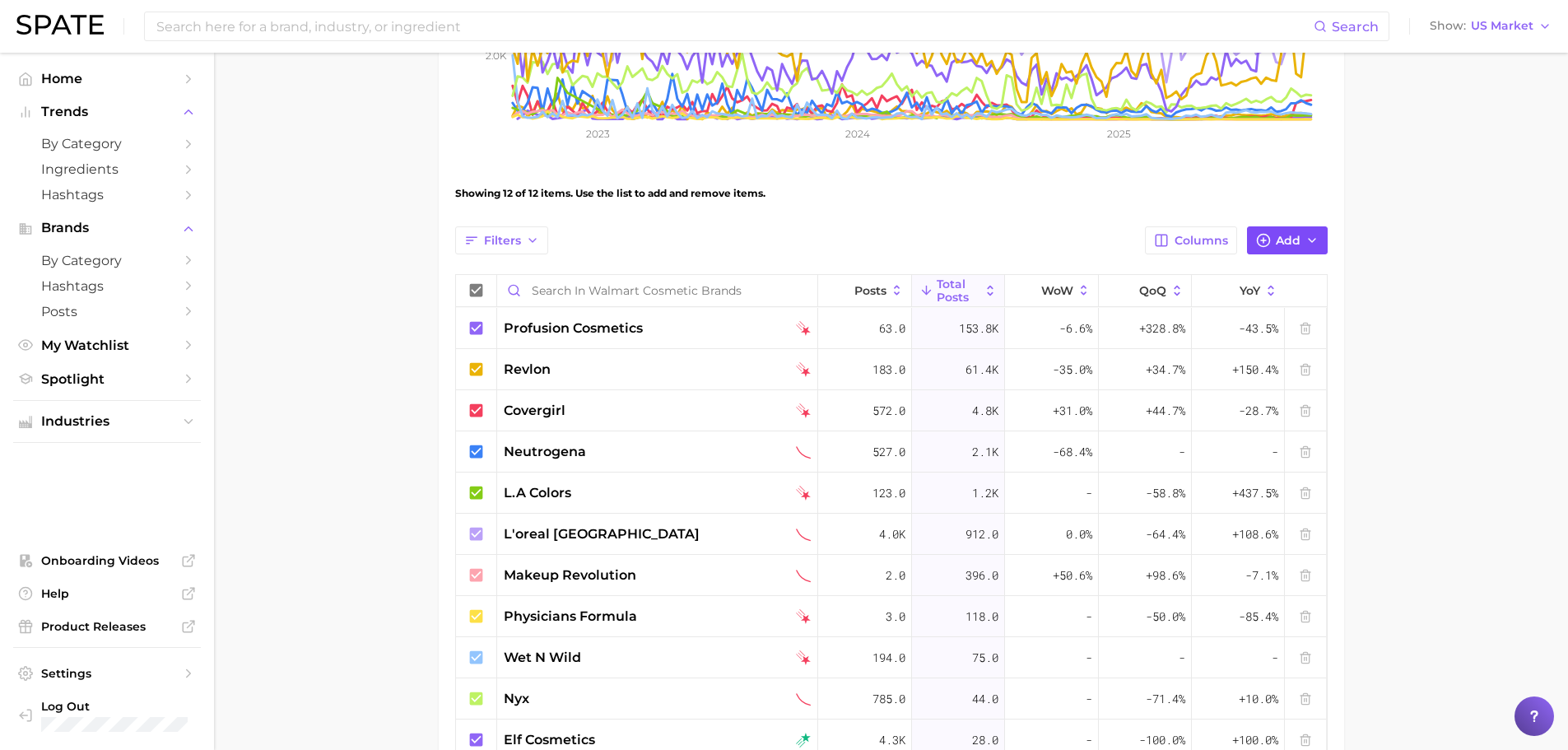
click at [1322, 236] on button "Add" at bounding box center [1287, 240] width 81 height 28
click at [1207, 240] on span "Columns" at bounding box center [1200, 241] width 53 height 14
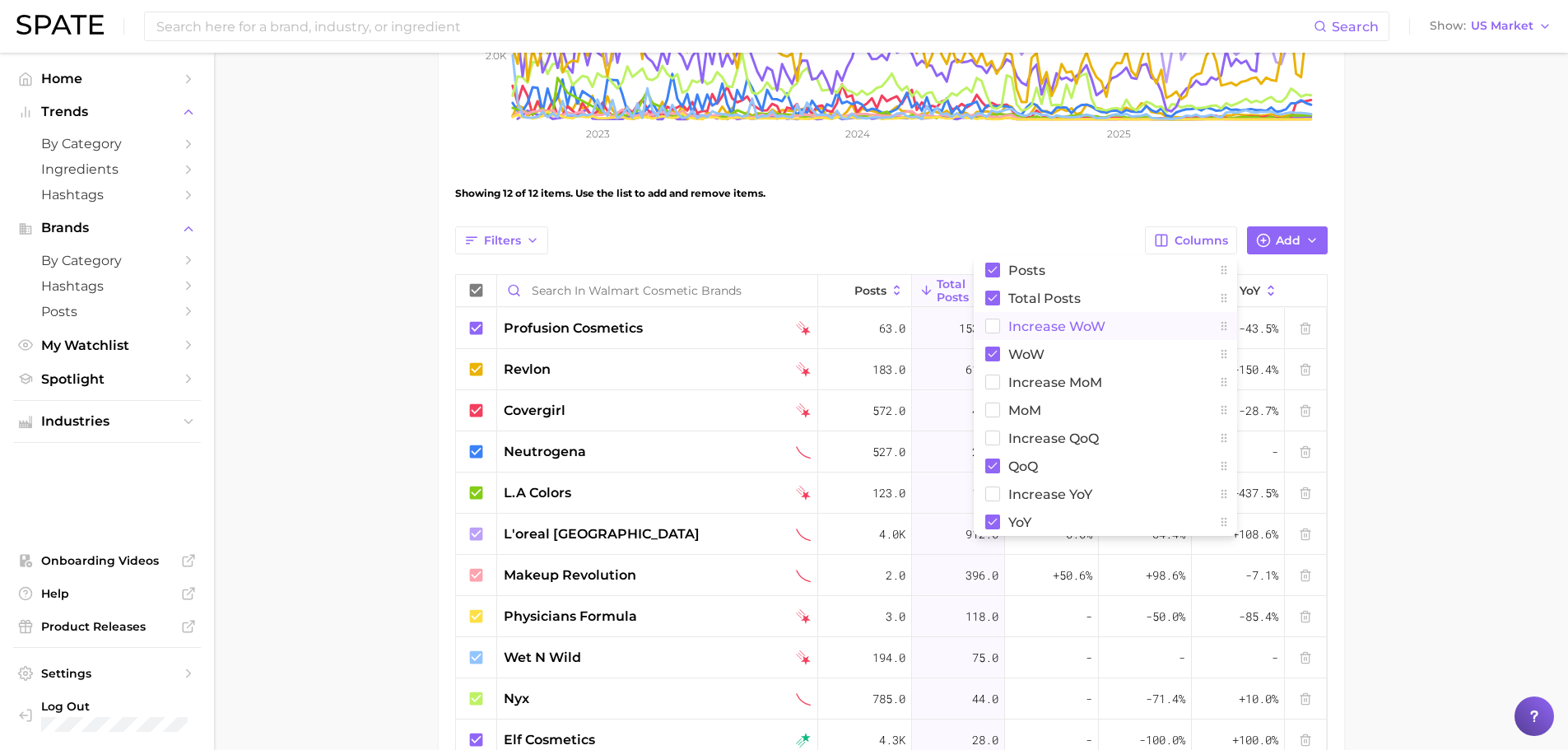
click at [996, 325] on rect at bounding box center [992, 326] width 14 height 14
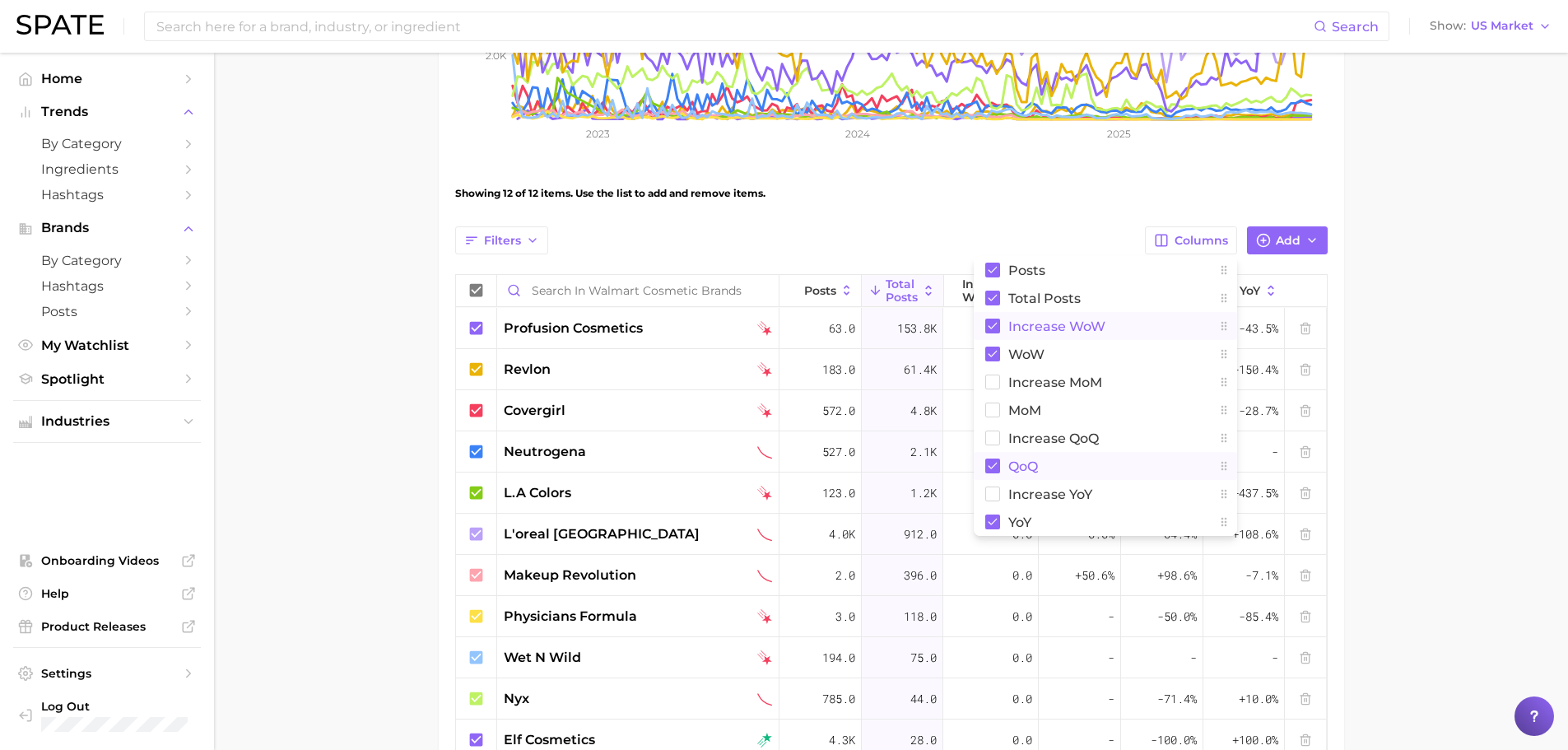
click at [996, 469] on rect at bounding box center [992, 465] width 15 height 15
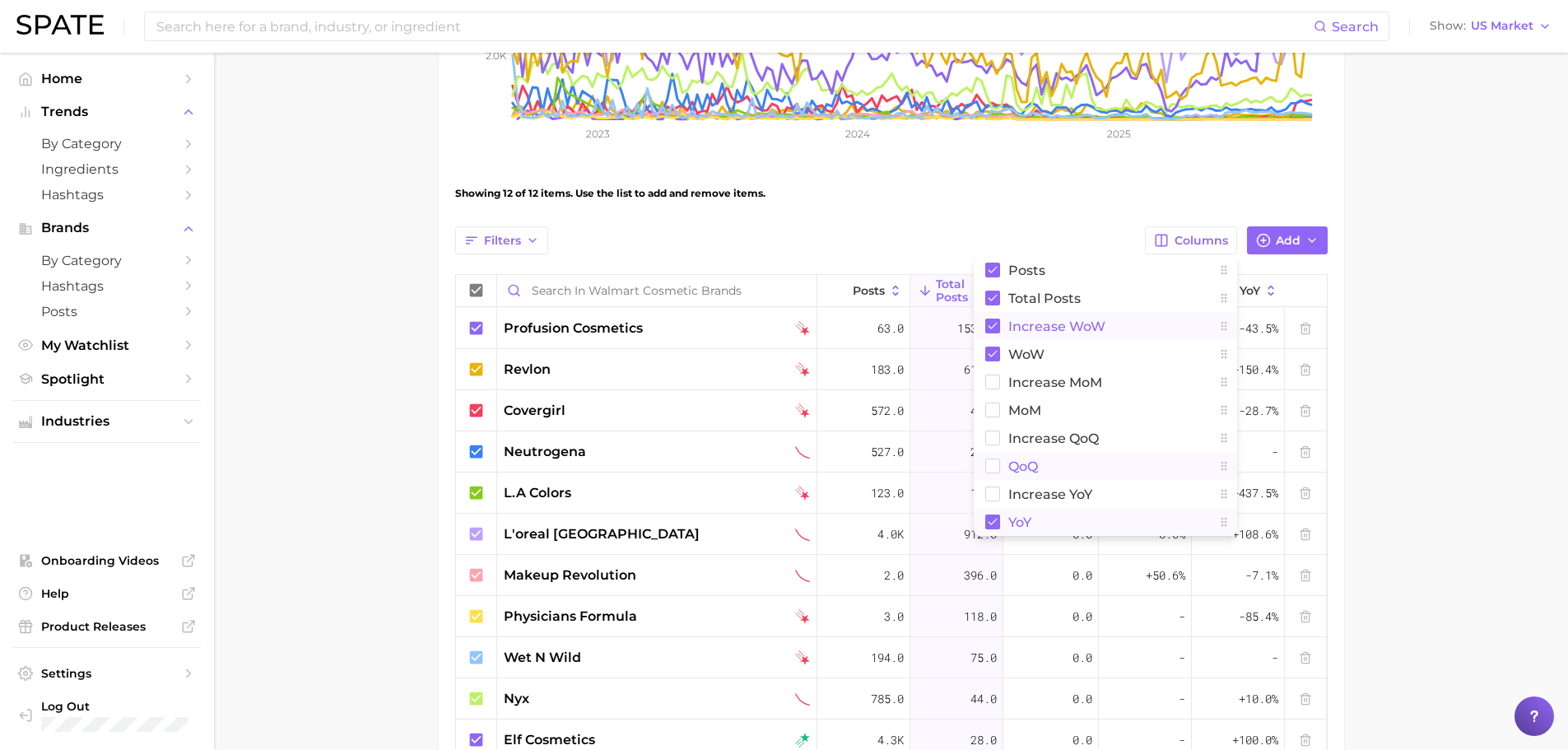
click at [990, 529] on button "YoY" at bounding box center [1105, 521] width 263 height 28
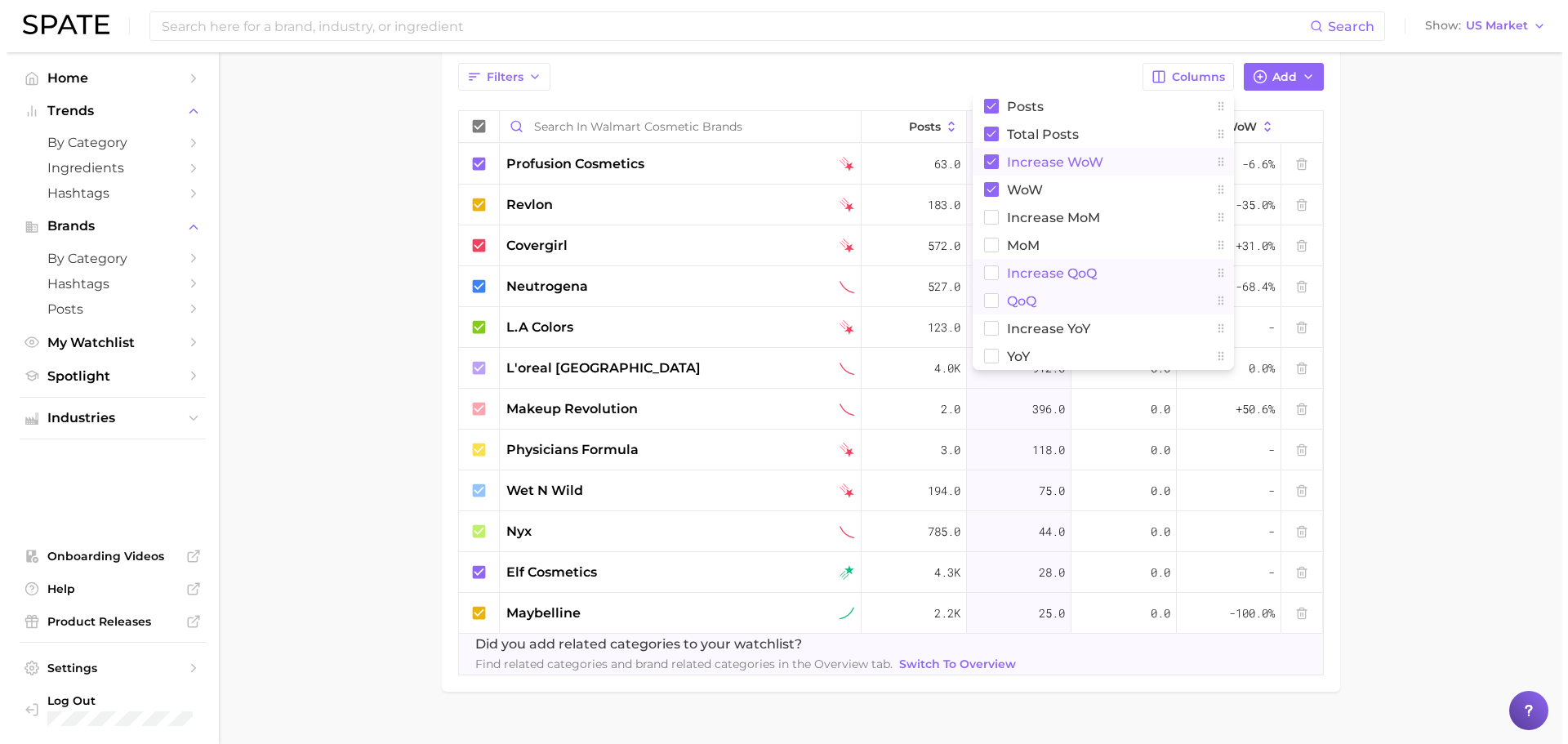
scroll to position [572, 0]
click at [1514, 269] on main "Walmart Cosmetic Brands Settings Overview Google TikTok Instagram View Combined…" at bounding box center [884, 125] width 1343 height 1291
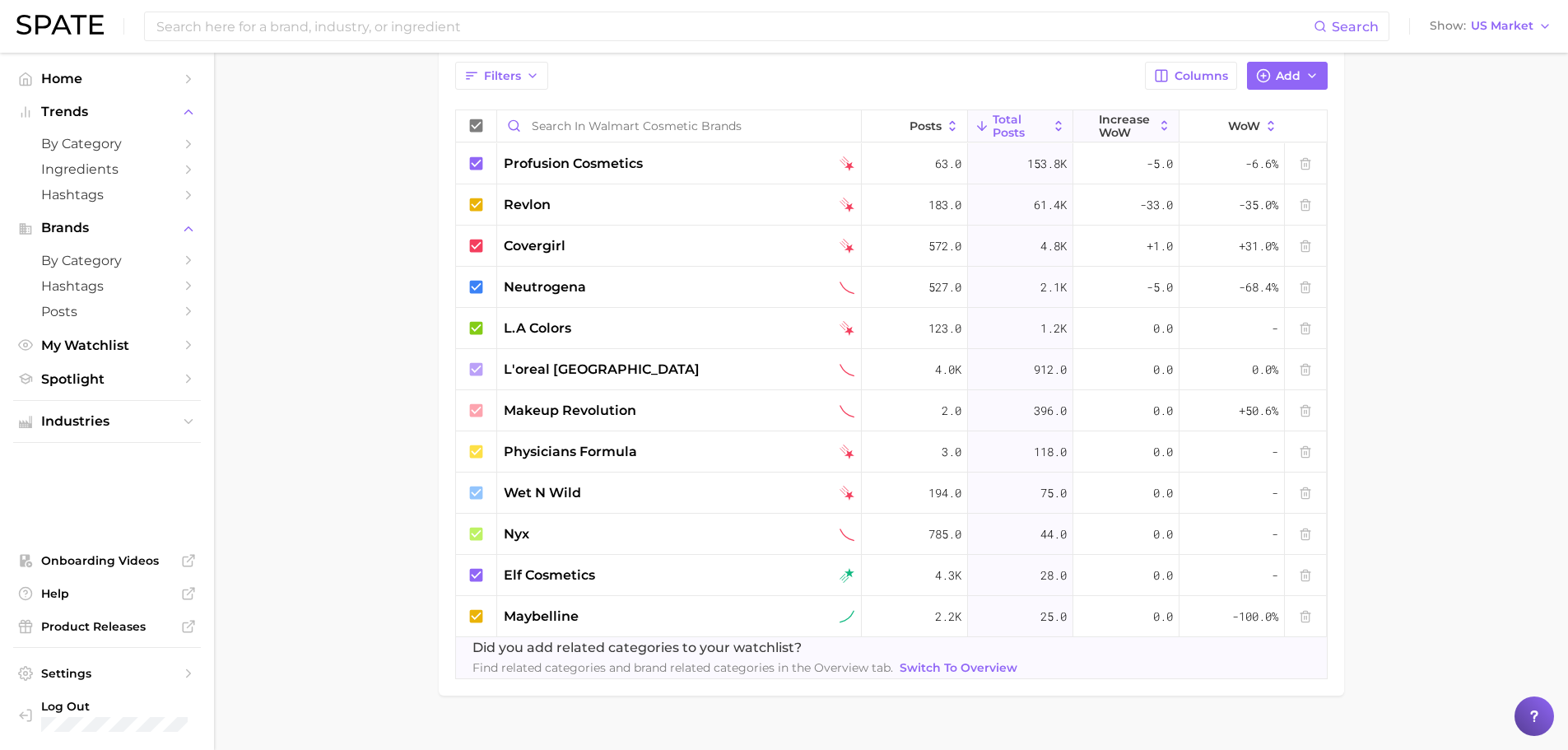
click at [1129, 120] on span "Increase WoW" at bounding box center [1126, 125] width 55 height 26
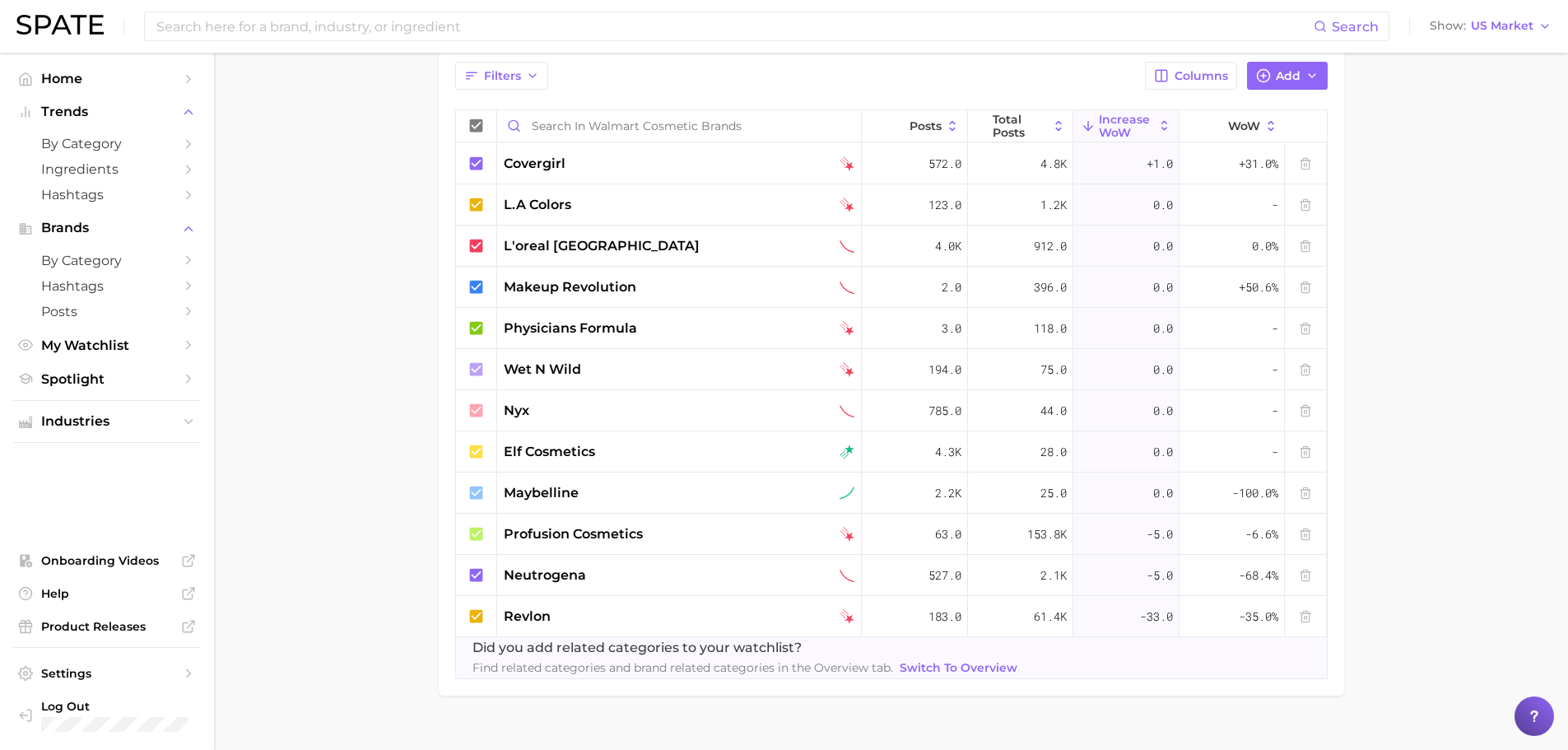
click at [1113, 125] on span "Increase WoW" at bounding box center [1126, 125] width 55 height 26
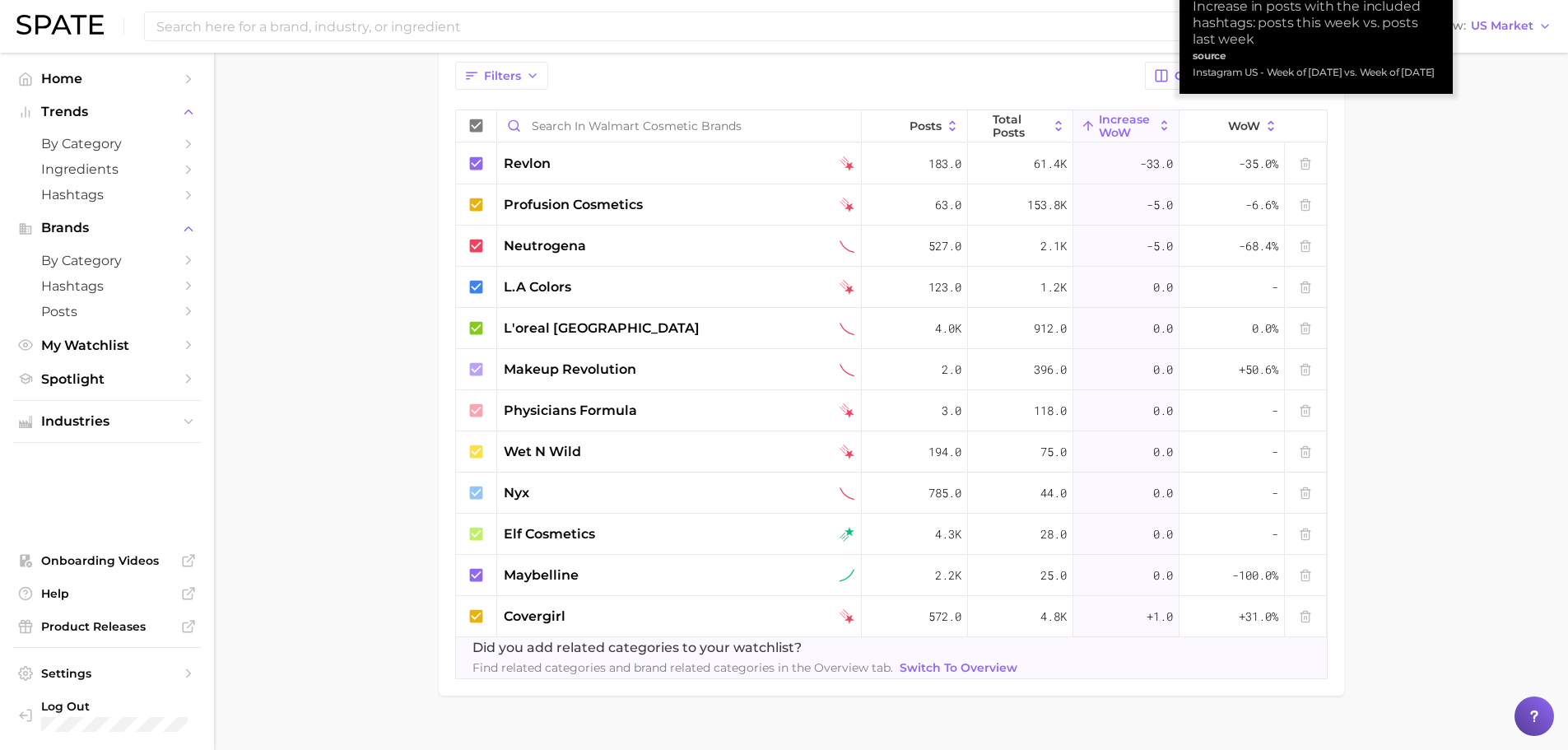
click at [1113, 125] on span "Increase WoW" at bounding box center [1126, 125] width 55 height 26
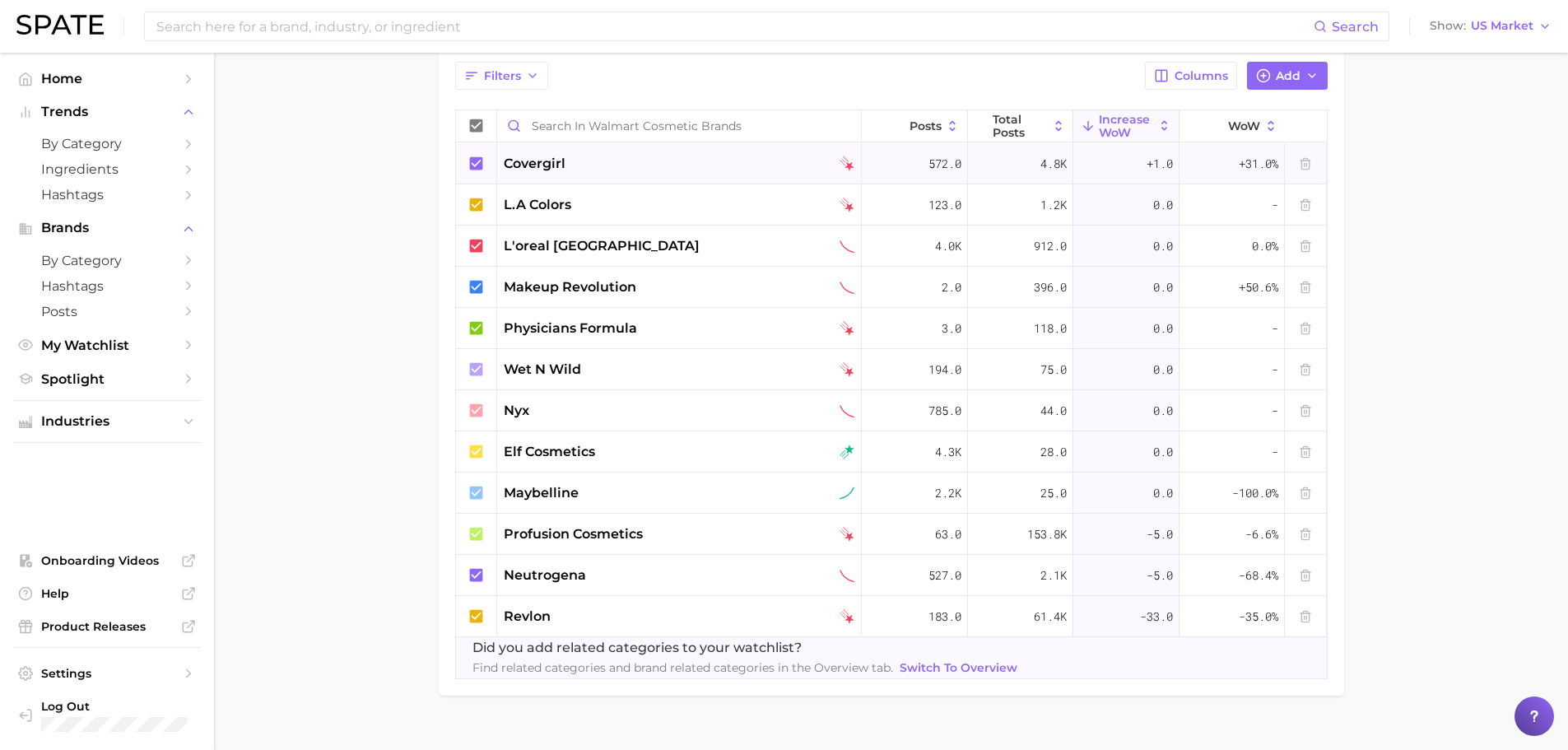
click at [530, 159] on span "covergirl" at bounding box center [535, 164] width 62 height 19
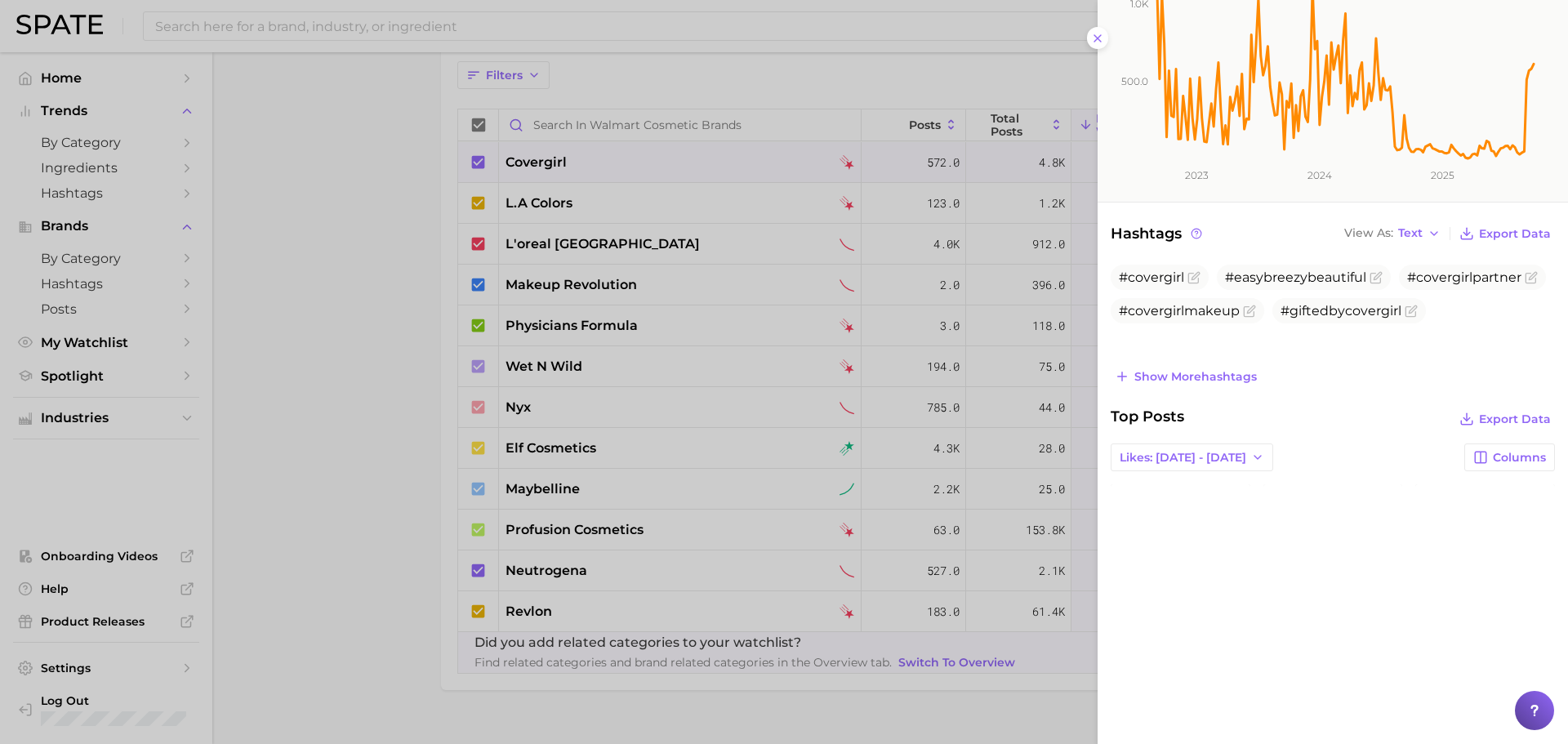
scroll to position [325, 0]
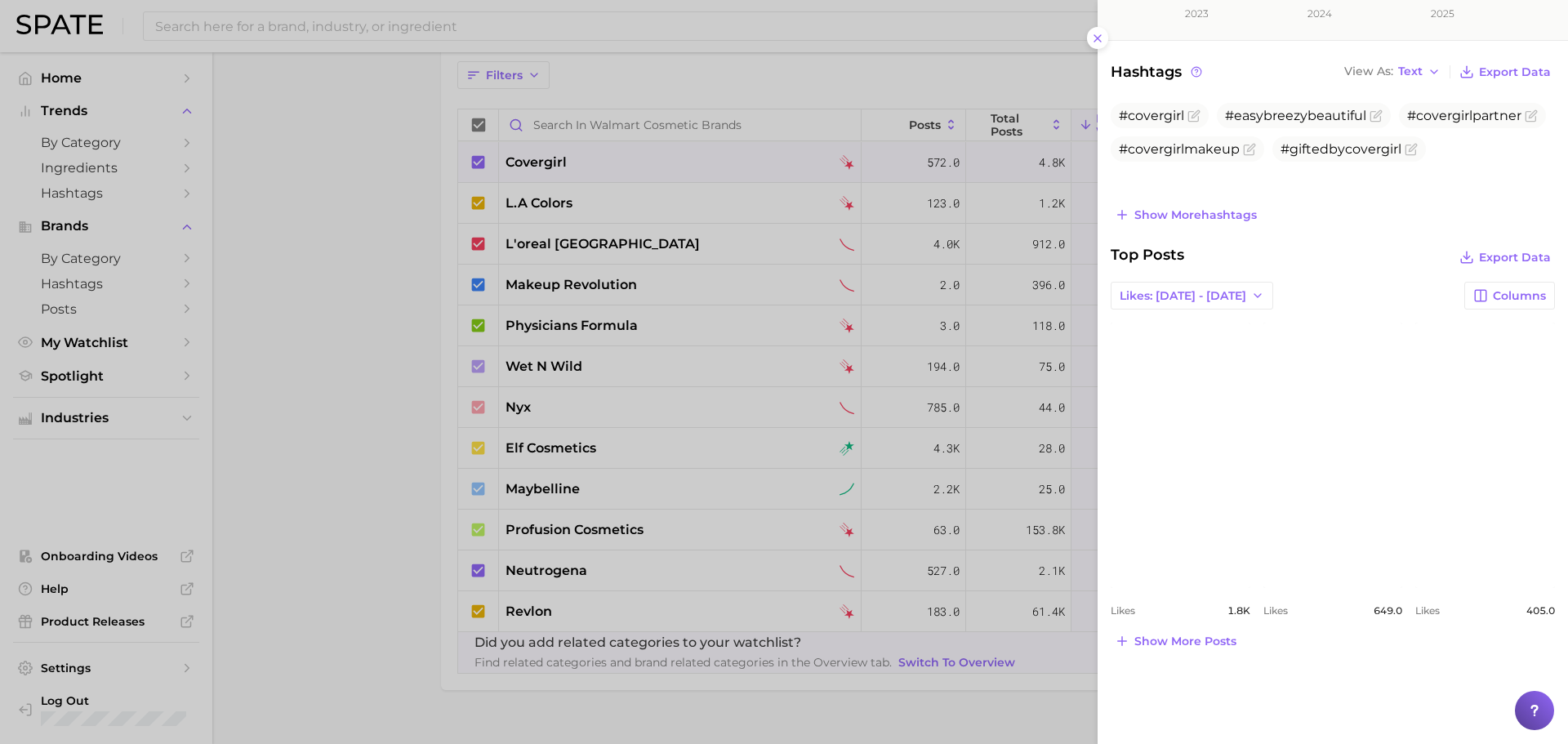
click at [362, 491] on div at bounding box center [784, 372] width 1568 height 744
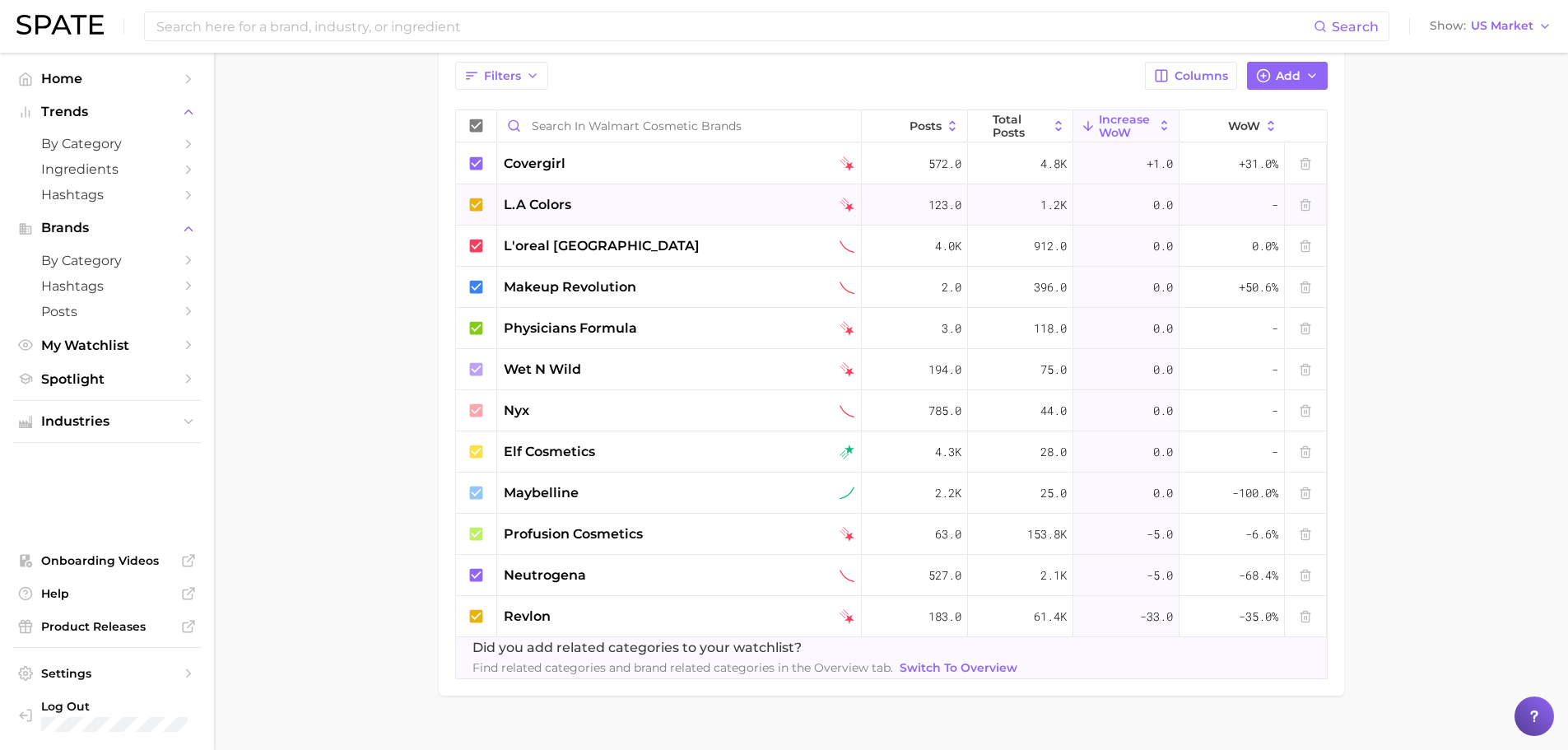
click at [525, 198] on span "l.a colors" at bounding box center [538, 205] width 68 height 19
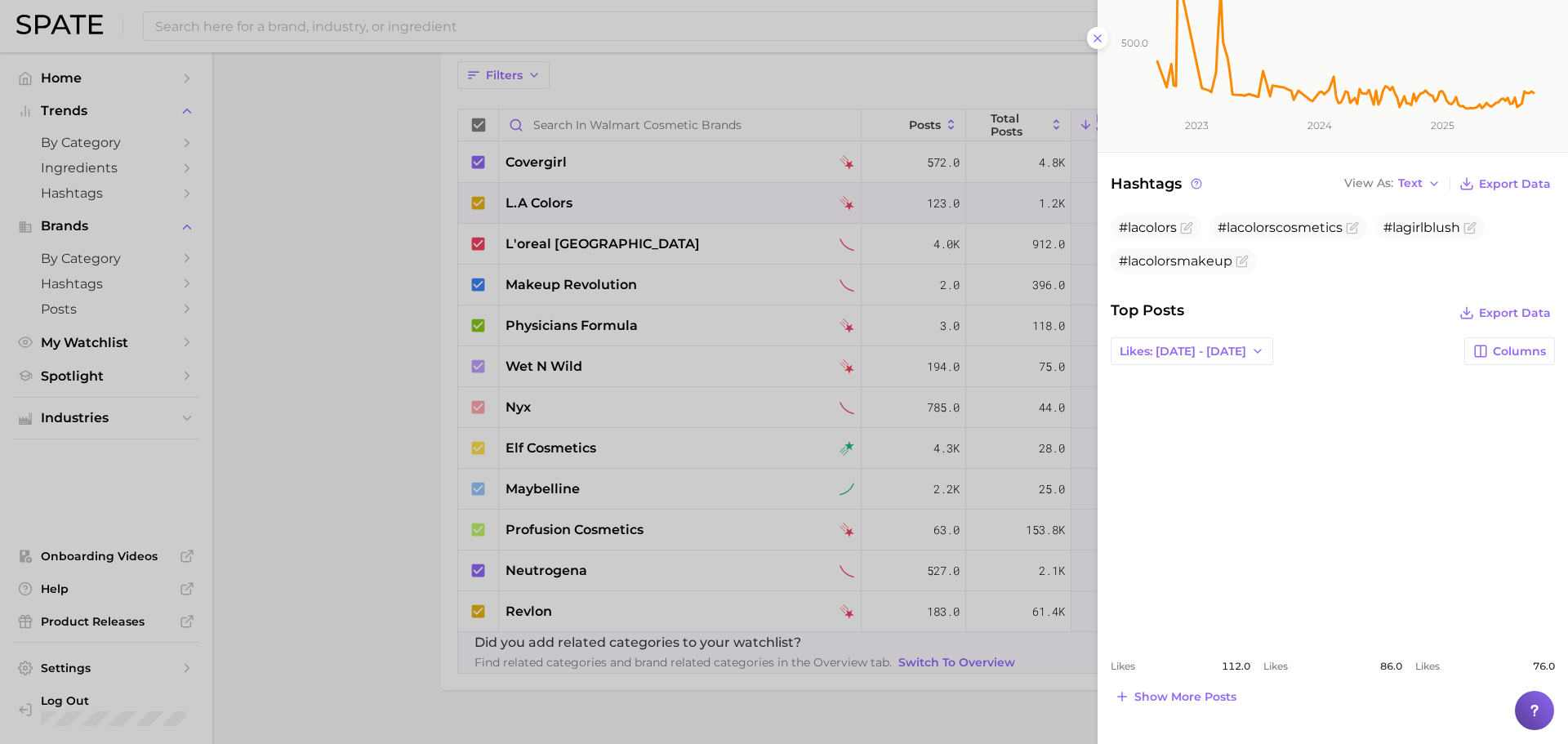
scroll to position [269, 0]
